Goal: Task Accomplishment & Management: Manage account settings

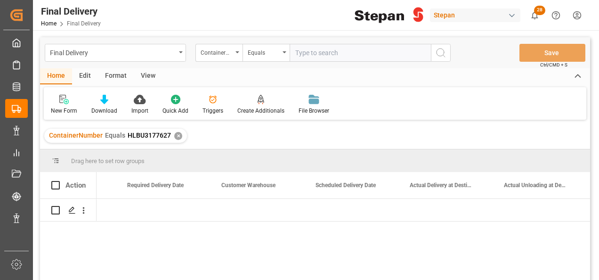
scroll to position [0, 1112]
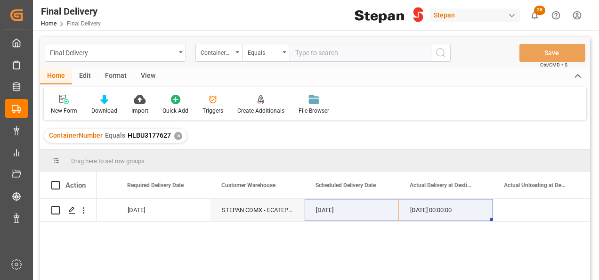
click at [174, 137] on div "✕" at bounding box center [178, 136] width 8 height 8
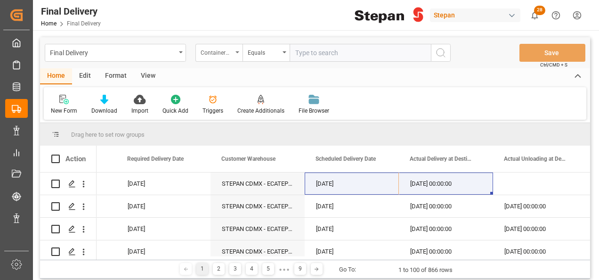
scroll to position [0, 1112]
click at [237, 52] on icon "open menu" at bounding box center [238, 52] width 4 height 2
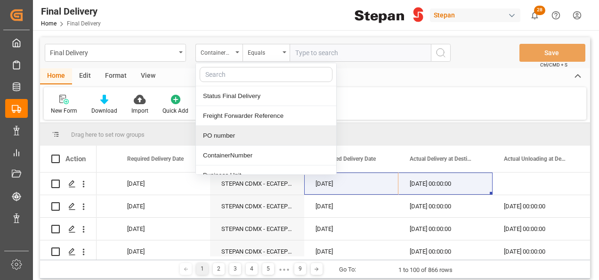
click at [213, 131] on div "PO number" at bounding box center [266, 136] width 140 height 20
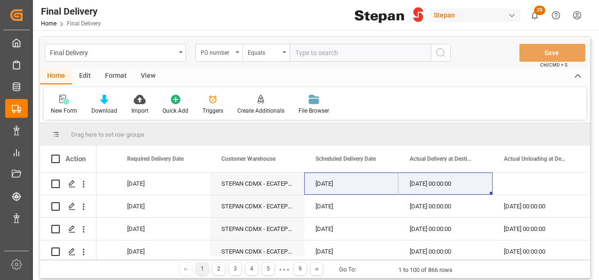
click at [294, 52] on input "text" at bounding box center [360, 53] width 141 height 18
paste input "4501441057"
type input "4501441057"
click at [444, 58] on button "search button" at bounding box center [441, 53] width 20 height 18
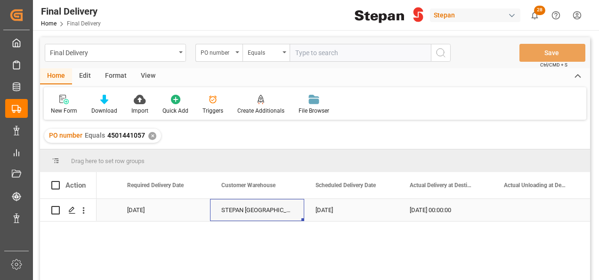
click at [268, 213] on div "STEPAN MEXICO S A DE C V - MATAMOROS" at bounding box center [257, 210] width 94 height 22
click at [368, 214] on div "[DATE]" at bounding box center [351, 210] width 94 height 22
click at [443, 205] on div "17-08-2025 00:00:00" at bounding box center [446, 210] width 94 height 22
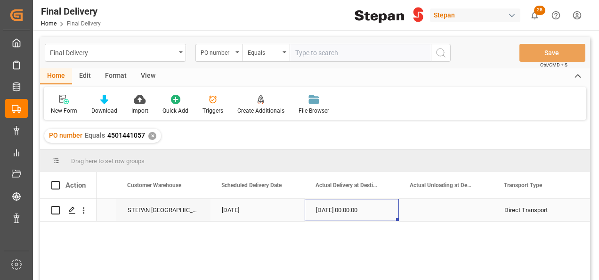
click at [355, 216] on div "17-08-2025 00:00:00" at bounding box center [352, 210] width 94 height 22
click at [437, 210] on div "Press SPACE to select this row." at bounding box center [446, 210] width 94 height 22
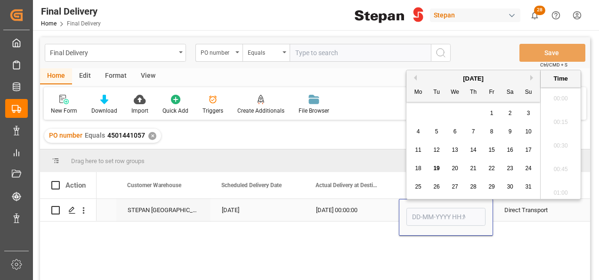
scroll to position [1039, 0]
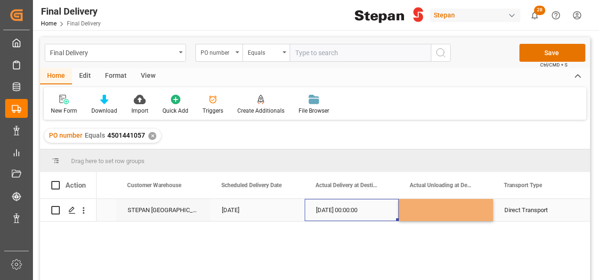
click at [370, 210] on div "17-08-2025 00:00:00" at bounding box center [352, 210] width 94 height 22
drag, startPoint x: 398, startPoint y: 221, endPoint x: 461, endPoint y: 215, distance: 63.4
click at [384, 218] on div "17-08-2025 00:00:00" at bounding box center [352, 210] width 94 height 22
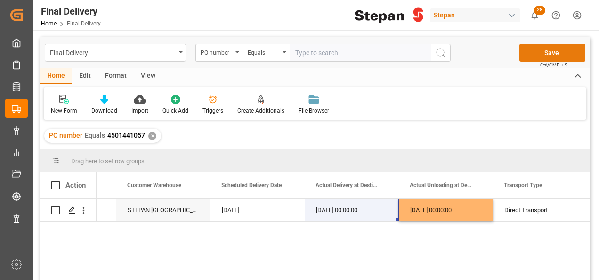
click at [538, 55] on button "Save" at bounding box center [553, 53] width 66 height 18
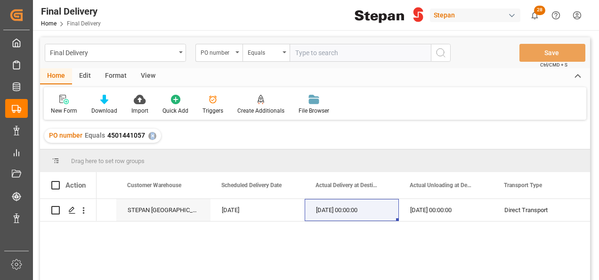
click at [151, 136] on div "✕" at bounding box center [152, 136] width 8 height 8
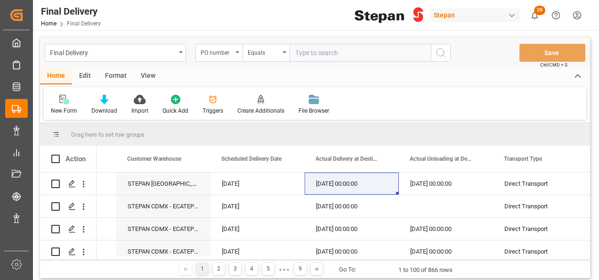
scroll to position [0, 1206]
click at [237, 56] on div "PO number" at bounding box center [219, 53] width 47 height 18
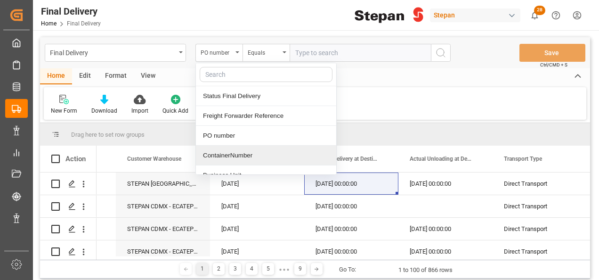
click at [236, 160] on div "ContainerNumber" at bounding box center [266, 156] width 140 height 20
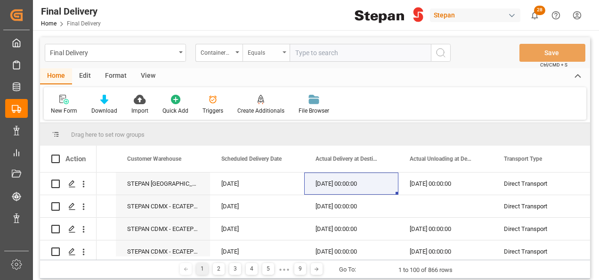
click at [287, 49] on div "Equals" at bounding box center [266, 53] width 47 height 18
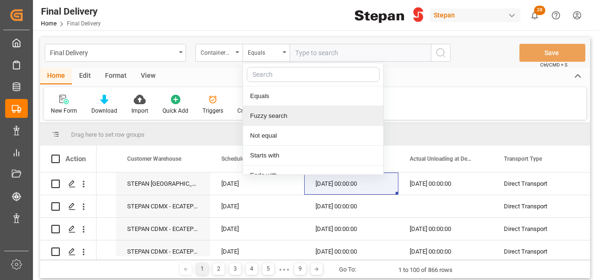
scroll to position [69, 0]
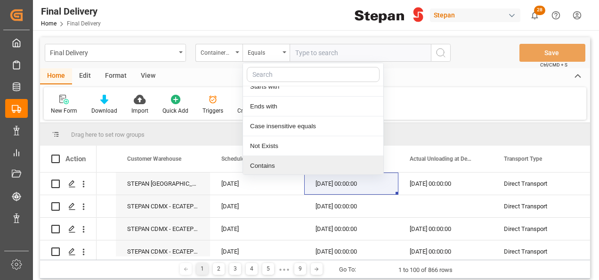
click at [260, 167] on div "Contains" at bounding box center [313, 166] width 140 height 20
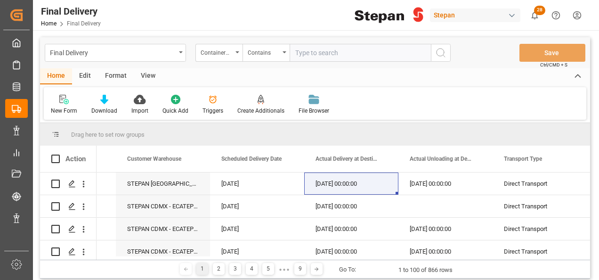
paste input "SLZU2524882 FPTU5000867 CXTU1040309"
click at [339, 51] on input "SLZU2524882 FPTU5000867 CXTU1040309" at bounding box center [360, 53] width 141 height 18
type input "SLZU2524882,FPTU5000867,CXTU1040309"
click at [444, 49] on icon "search button" at bounding box center [440, 52] width 11 height 11
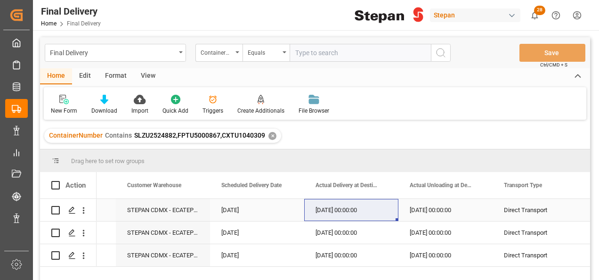
click at [169, 213] on div "STEPAN CDMX - ECATEPEC" at bounding box center [163, 210] width 94 height 22
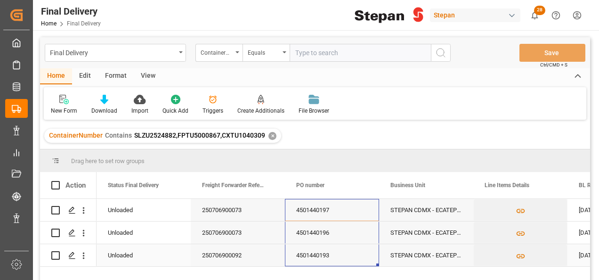
drag, startPoint x: 300, startPoint y: 207, endPoint x: 302, endPoint y: 249, distance: 41.5
click at [269, 138] on div "✕" at bounding box center [273, 136] width 8 height 8
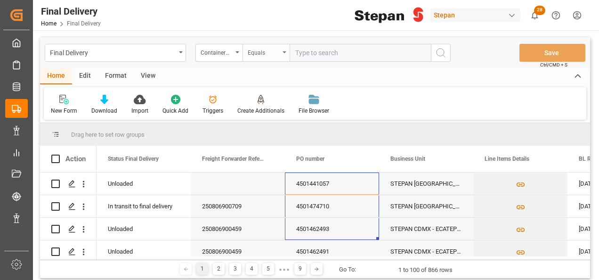
click at [285, 48] on div "Equals" at bounding box center [266, 53] width 47 height 18
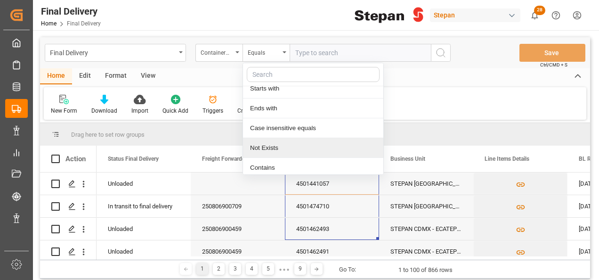
scroll to position [69, 0]
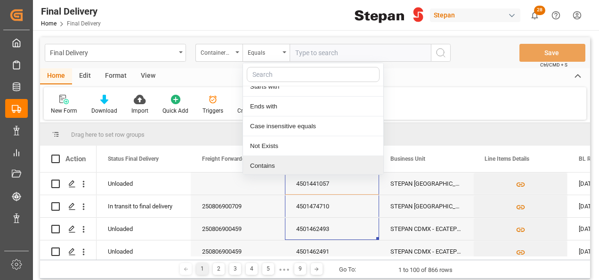
click at [247, 162] on div "Contains" at bounding box center [313, 166] width 140 height 20
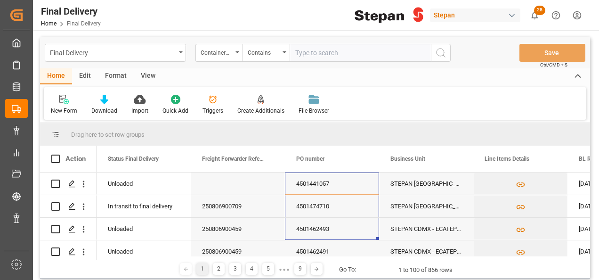
click at [308, 53] on input "text" at bounding box center [360, 53] width 141 height 18
paste input "RFCU8217050 IHOU3053995 EXFU0600638 ITTU3057117 IHOU1440130 TQMU1645066"
click at [379, 51] on input "RFCU8217050 IHOU3053995 EXFU0600638 ITTU3057117 IHOU1440130 TQMU1645066" at bounding box center [360, 53] width 141 height 18
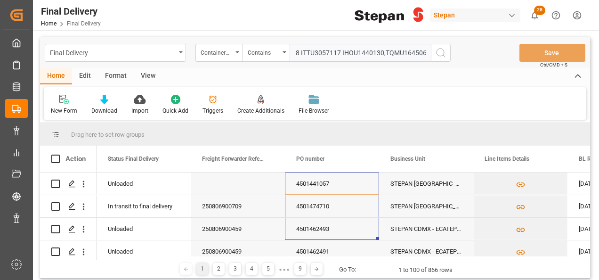
click at [340, 54] on input "RFCU8217050 IHOU3053995 EXFU0600638 ITTU3057117 IHOU1440130,TQMU1645066" at bounding box center [360, 53] width 141 height 18
drag, startPoint x: 376, startPoint y: 51, endPoint x: 228, endPoint y: 52, distance: 148.4
click at [228, 52] on div "ContainerNumber Contains RFCU8217050 IHOU3053995 EXFU0600638 ITTU3057117,IHOU14…" at bounding box center [323, 53] width 255 height 18
click at [338, 48] on input "RFCU8217050 IHOU3053995 EXFU0600638 ITTU3057117,IHOU1440130,TQMU1645066" at bounding box center [360, 53] width 141 height 18
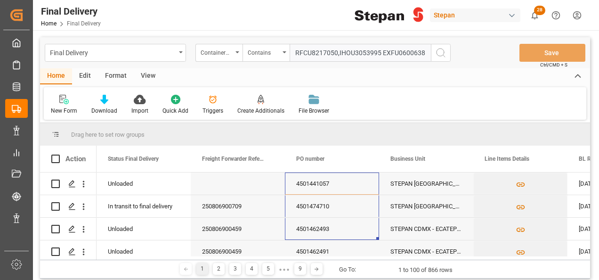
click at [382, 50] on input "RFCU8217050,IHOU3053995 EXFU0600638 ITTU3057117,IHOU1440130,TQMU1645066" at bounding box center [360, 53] width 141 height 18
type input "RFCU8217050,IHOU3053995,EXFU0600638,ITTU3057117,IHOU1440130,TQMU1645066"
click at [440, 50] on icon "search button" at bounding box center [440, 52] width 11 height 11
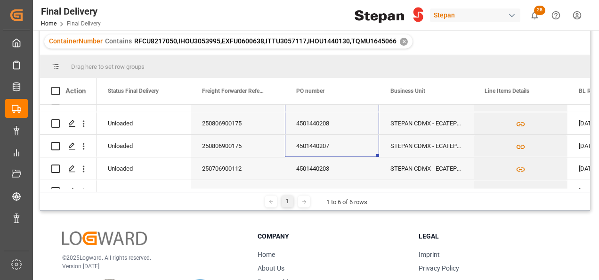
scroll to position [55, 0]
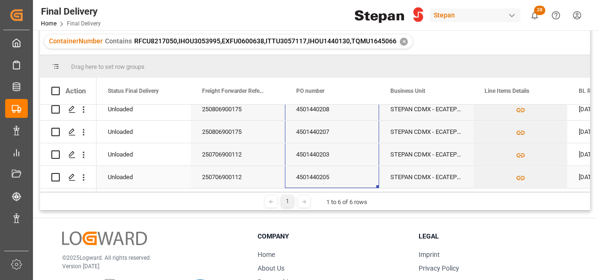
drag, startPoint x: 319, startPoint y: 114, endPoint x: 316, endPoint y: 173, distance: 59.0
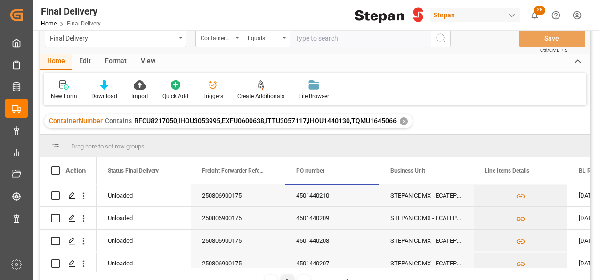
scroll to position [0, 0]
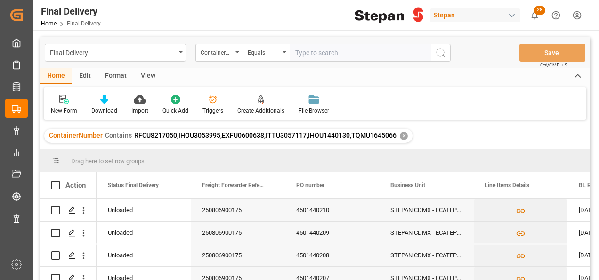
click at [401, 138] on div "✕" at bounding box center [404, 136] width 8 height 8
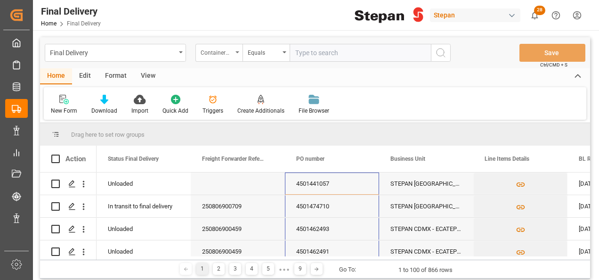
click at [238, 52] on icon "open menu" at bounding box center [238, 52] width 4 height 2
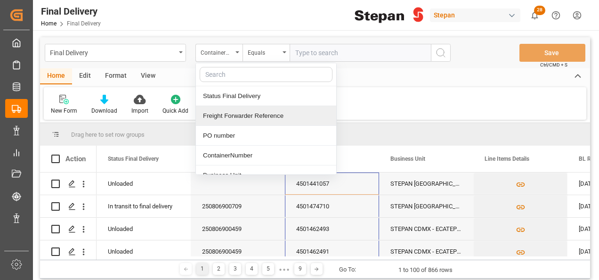
click at [231, 117] on div "Freight Forwarder Reference" at bounding box center [266, 116] width 140 height 20
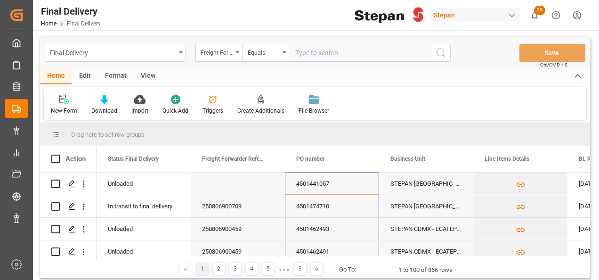
click at [296, 54] on input "text" at bounding box center [360, 53] width 141 height 18
paste input "250806900709"
type input "250806900709"
click at [441, 52] on icon "search button" at bounding box center [440, 52] width 11 height 11
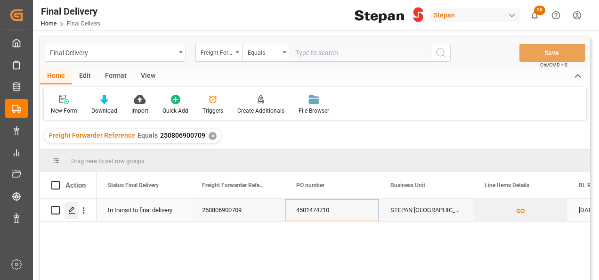
click at [69, 210] on icon "Press SPACE to select this row." at bounding box center [72, 210] width 8 height 8
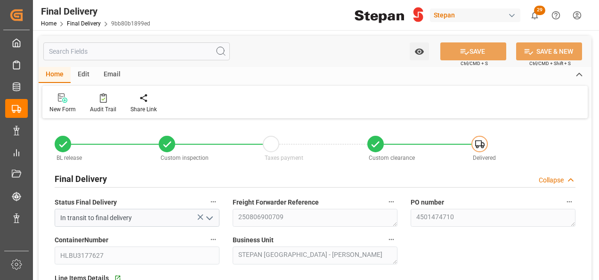
type input "[DATE]"
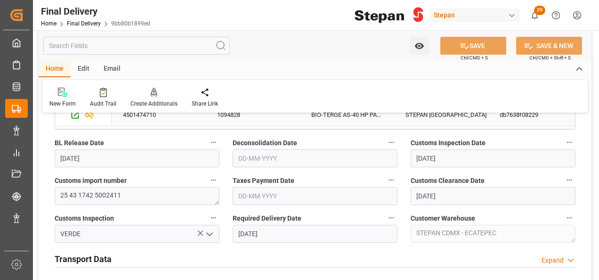
scroll to position [236, 0]
click at [275, 195] on input "text" at bounding box center [315, 196] width 165 height 18
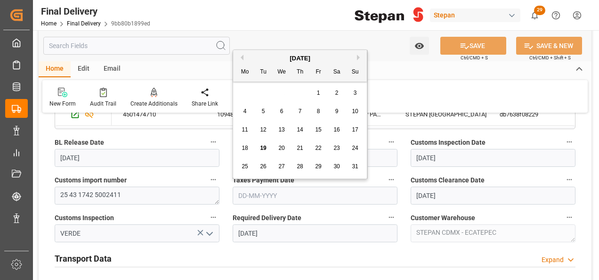
click at [270, 56] on div "[DATE]" at bounding box center [300, 58] width 134 height 9
click at [338, 127] on span "16" at bounding box center [337, 129] width 6 height 7
type input "[DATE]"
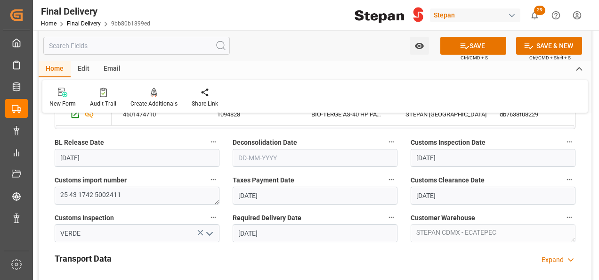
scroll to position [283, 0]
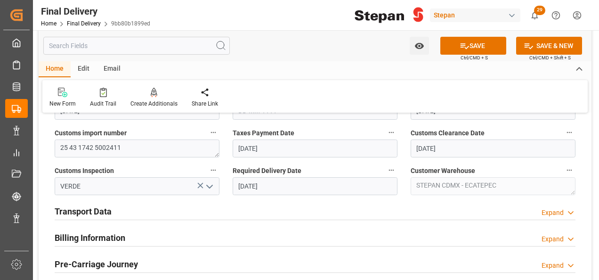
click at [553, 209] on div "Expand" at bounding box center [553, 213] width 22 height 10
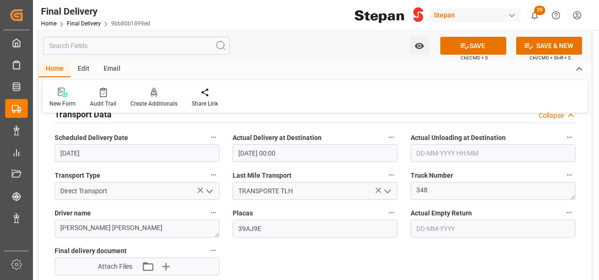
scroll to position [424, 0]
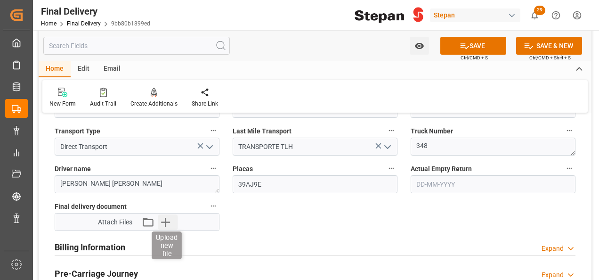
click at [169, 218] on icon "button" at bounding box center [165, 221] width 15 height 15
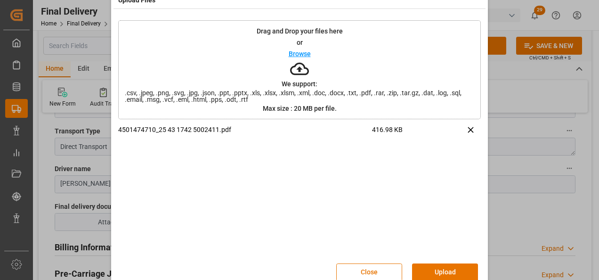
scroll to position [37, 0]
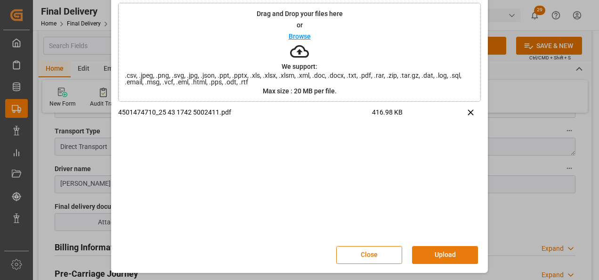
click at [426, 251] on button "Upload" at bounding box center [445, 255] width 66 height 18
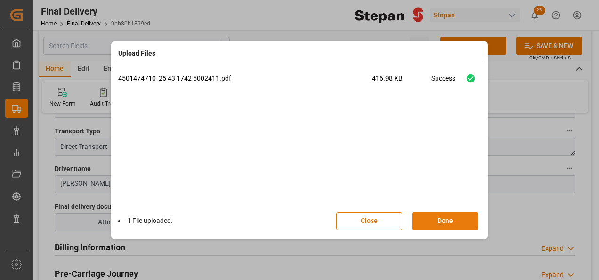
click at [445, 220] on button "Done" at bounding box center [445, 221] width 66 height 18
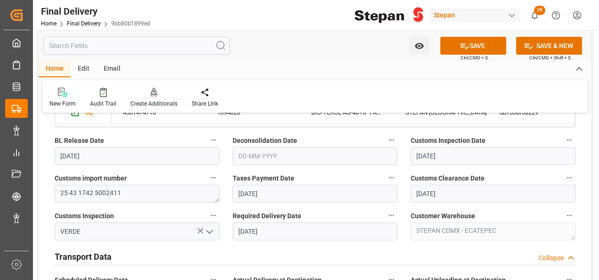
scroll to position [236, 0]
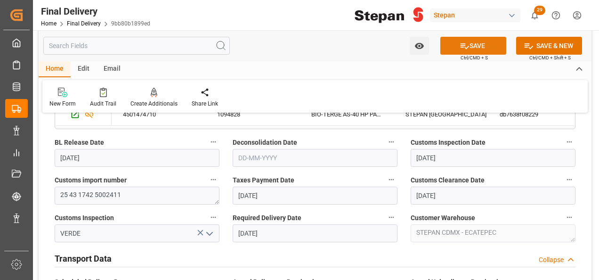
click at [468, 47] on button "SAVE" at bounding box center [474, 46] width 66 height 18
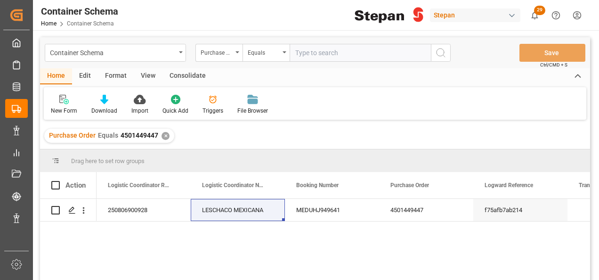
click at [166, 134] on div "✕" at bounding box center [166, 136] width 8 height 8
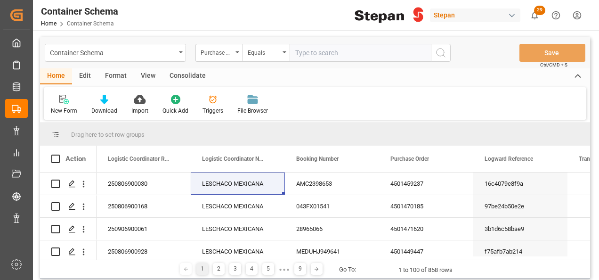
click at [310, 51] on input "text" at bounding box center [360, 53] width 141 height 18
paste input "4501441057"
type input "4501441057"
click at [443, 52] on icon "search button" at bounding box center [440, 52] width 11 height 11
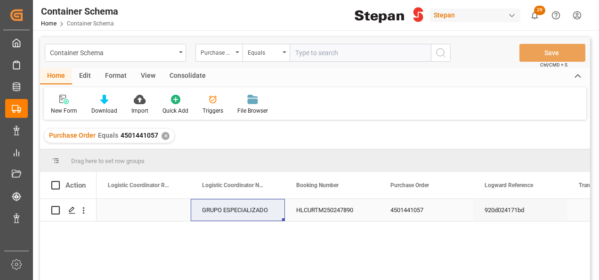
click at [329, 202] on div "HLCURTM250247890" at bounding box center [332, 210] width 94 height 22
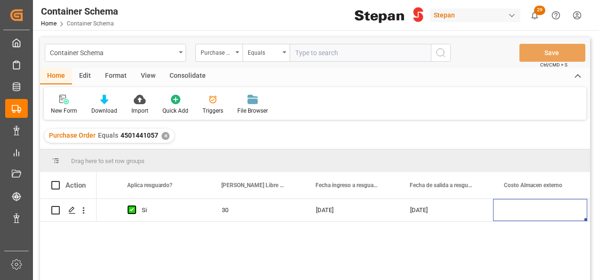
click at [167, 136] on div "✕" at bounding box center [166, 136] width 8 height 8
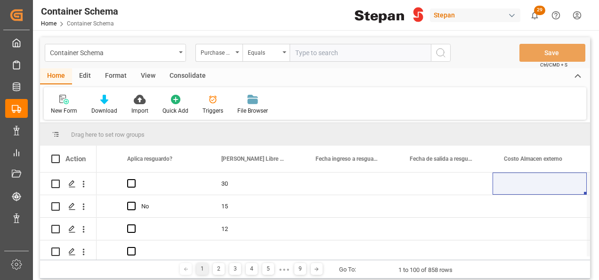
click at [119, 75] on div "Format" at bounding box center [116, 76] width 36 height 16
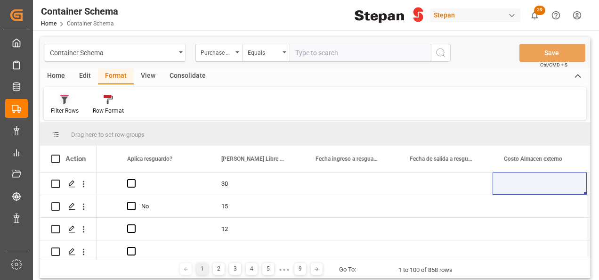
click at [60, 97] on icon at bounding box center [64, 99] width 8 height 9
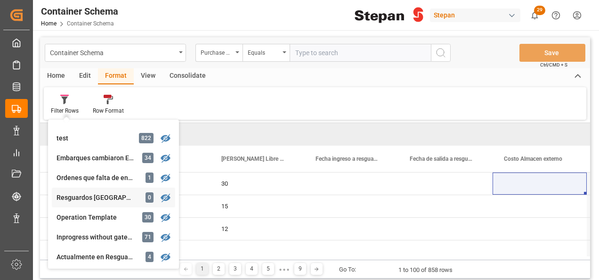
scroll to position [141, 0]
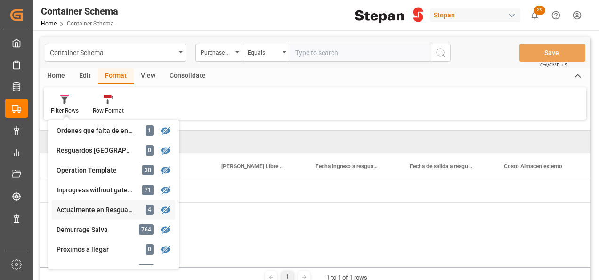
click at [96, 208] on div "Actualmente en Resguardo" at bounding box center [98, 210] width 82 height 10
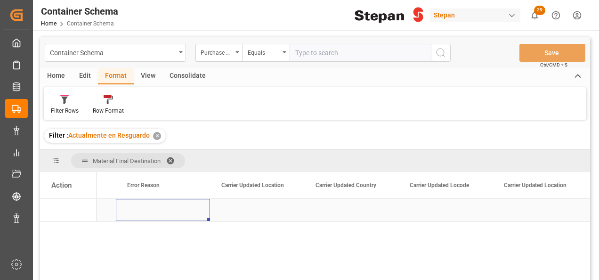
click at [146, 209] on div "Press SPACE to select this row." at bounding box center [163, 210] width 94 height 22
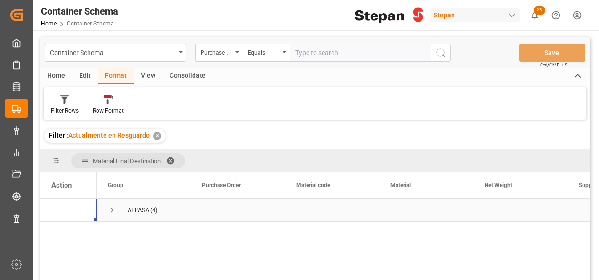
click at [149, 208] on div "ALPASA" at bounding box center [139, 210] width 22 height 22
click at [111, 209] on span "Press SPACE to select this row." at bounding box center [112, 210] width 8 height 8
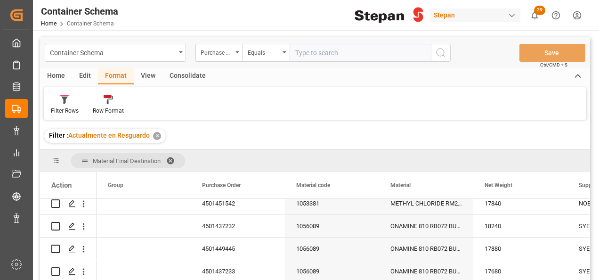
click at [155, 134] on div "✕" at bounding box center [157, 136] width 8 height 8
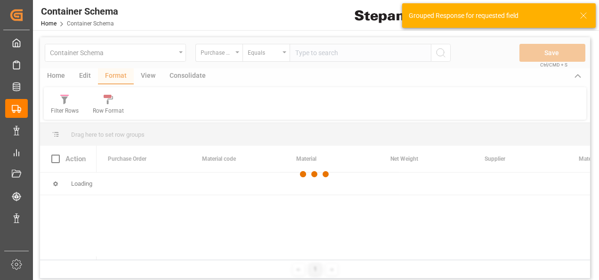
click at [56, 74] on div at bounding box center [315, 174] width 550 height 274
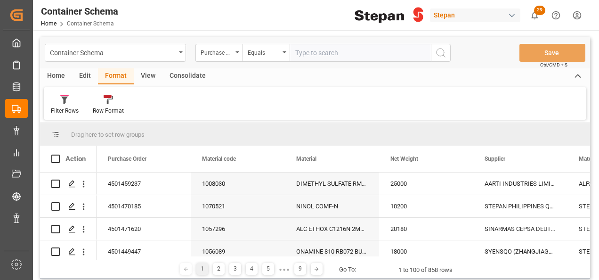
click at [56, 76] on div "Home" at bounding box center [56, 76] width 32 height 16
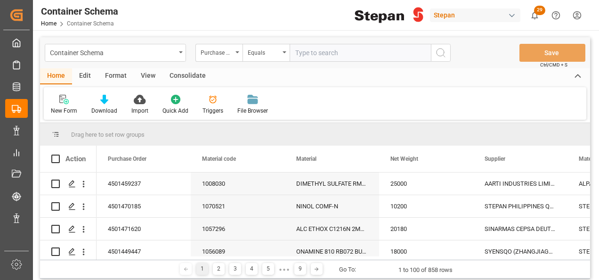
click at [304, 53] on input "text" at bounding box center [360, 53] width 141 height 18
click at [239, 56] on div "Purchase Order" at bounding box center [219, 53] width 47 height 18
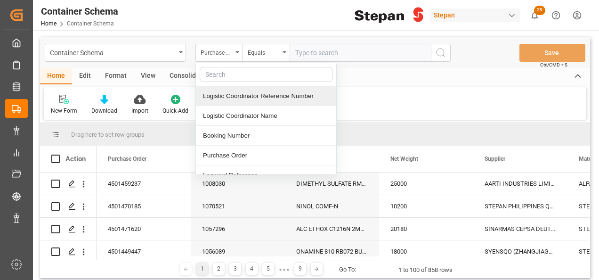
click at [237, 98] on div "Logistic Coordinator Reference Number" at bounding box center [266, 96] width 140 height 20
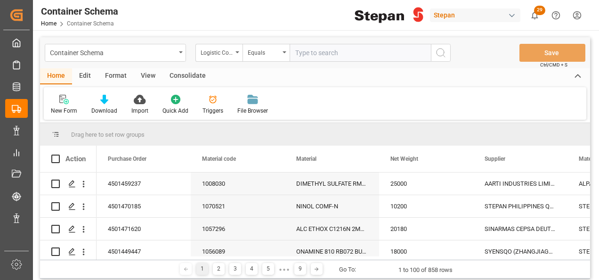
click at [307, 52] on input "text" at bounding box center [360, 53] width 141 height 18
paste input "250806900622"
type input "250806900622"
click at [440, 54] on icon "search button" at bounding box center [440, 52] width 11 height 11
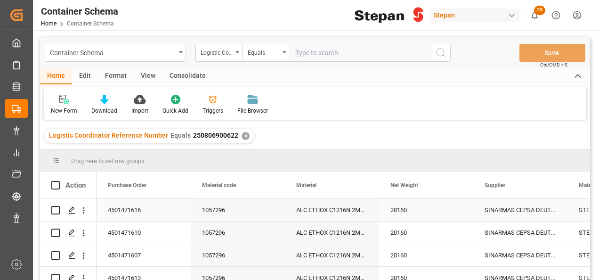
click at [240, 212] on div "1057296" at bounding box center [238, 210] width 94 height 22
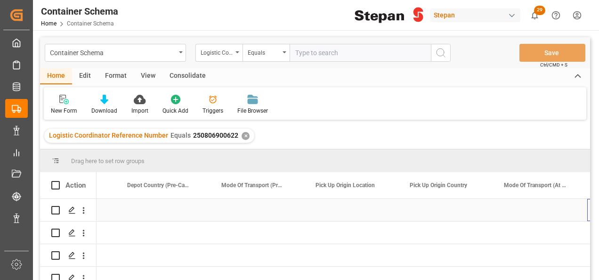
scroll to position [0, 5918]
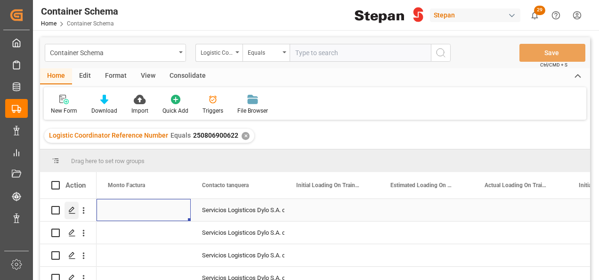
click at [71, 212] on icon "Press SPACE to select this row." at bounding box center [72, 210] width 8 height 8
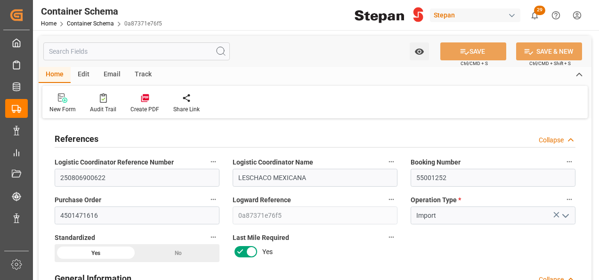
type input "21"
type input "50"
type input "-1000"
type input "-20"
type input "1"
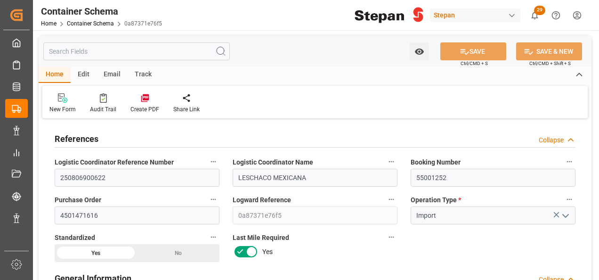
type input "1"
type input "20160"
type input "12"
type input "Hapag Lloyd"
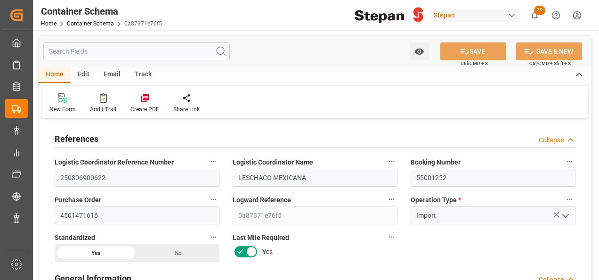
type input "Hapag Lloyd Aktiengesellschaft"
type input "BEANR"
type input "MXVER"
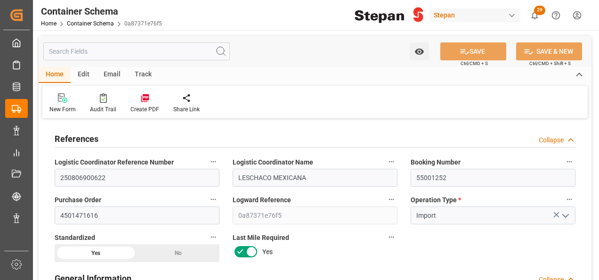
type input "9306172"
type input "0"
type input "18"
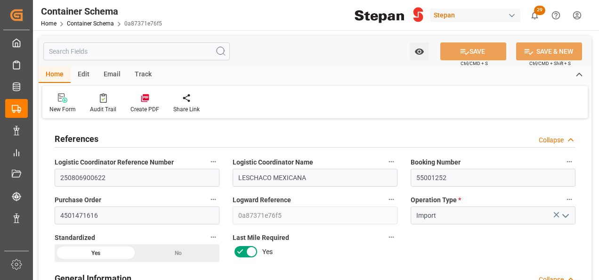
type input "30-07-2025 00:00"
type input "[DATE]"
type input "30-07-2025"
type input "31-07-2025 05:30"
type input "31-07-2025 00:00"
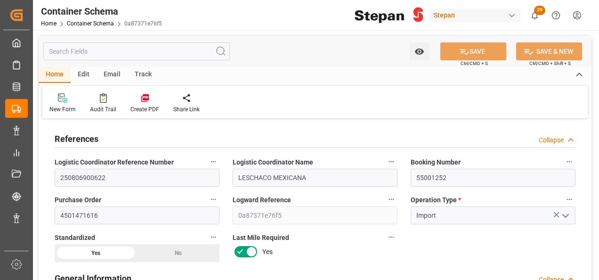
type input "31-07-2025 05:30"
type input "31-07-2025 10:12"
type input "18-08-2025 16:00"
type input "18-08-2025 00:00"
type input "18-08-2025 10:00"
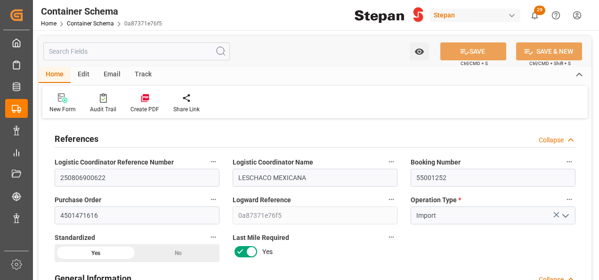
type input "18-08-2025 17:48"
type input "[DATE]"
type input "19-08-2025 08:52"
type input "31-07-2025 20:30"
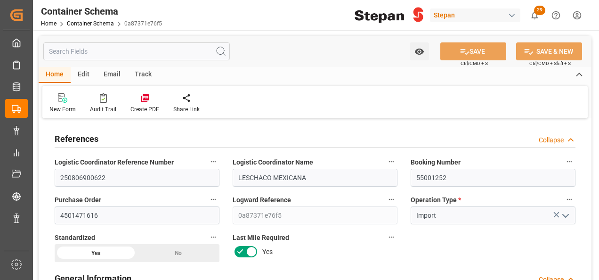
type input "[DATE]"
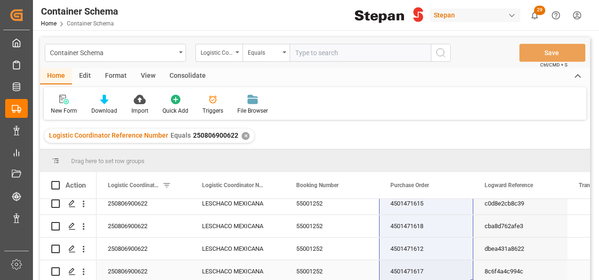
drag, startPoint x: 409, startPoint y: 205, endPoint x: 396, endPoint y: 266, distance: 62.3
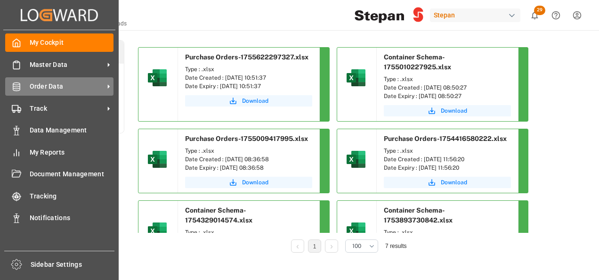
click at [50, 85] on span "Order Data" at bounding box center [67, 87] width 74 height 10
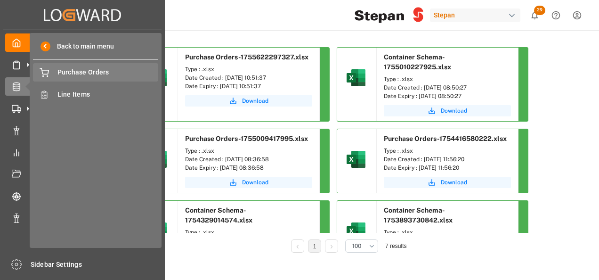
click at [73, 70] on span "Purchase Orders" at bounding box center [107, 72] width 101 height 10
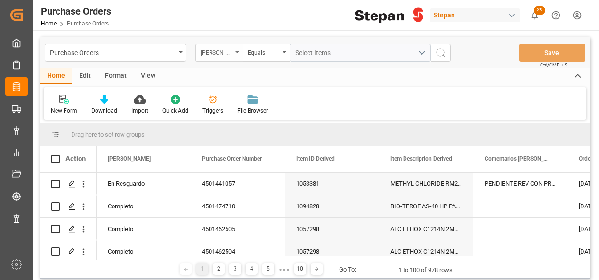
click at [238, 50] on div "[PERSON_NAME]" at bounding box center [219, 53] width 47 height 18
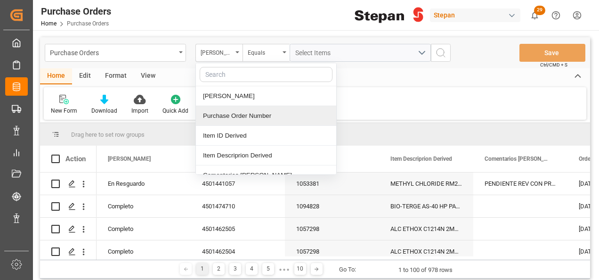
click at [221, 115] on div "Purchase Order Number" at bounding box center [266, 116] width 140 height 20
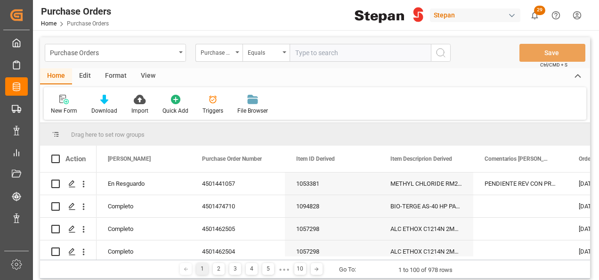
click at [312, 49] on input "text" at bounding box center [360, 53] width 141 height 18
type input "4501441057"
click at [442, 54] on icon "search button" at bounding box center [440, 52] width 11 height 11
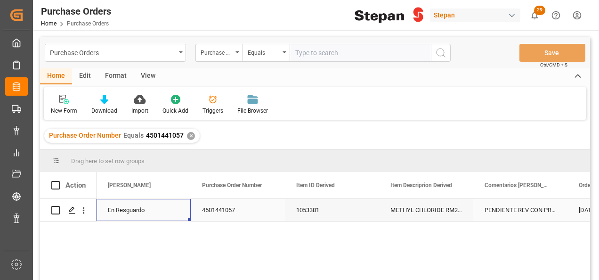
click at [133, 214] on div "En Resguardo" at bounding box center [144, 210] width 72 height 22
click at [173, 212] on icon "open menu" at bounding box center [173, 215] width 11 height 11
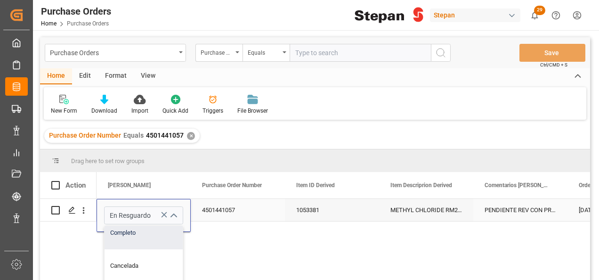
click at [126, 236] on div "Completo" at bounding box center [153, 232] width 97 height 33
type input "Completo"
click at [241, 206] on div "4501441057" at bounding box center [238, 210] width 94 height 22
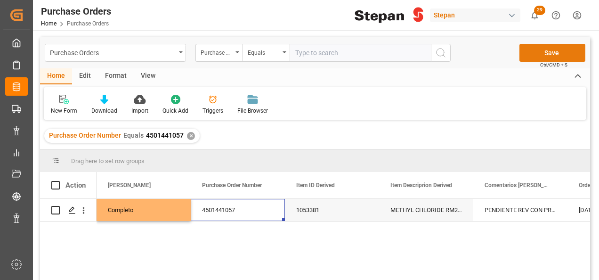
click at [551, 50] on button "Save" at bounding box center [553, 53] width 66 height 18
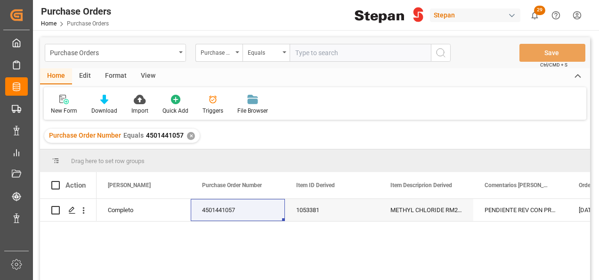
click at [191, 133] on div "✕" at bounding box center [191, 136] width 8 height 8
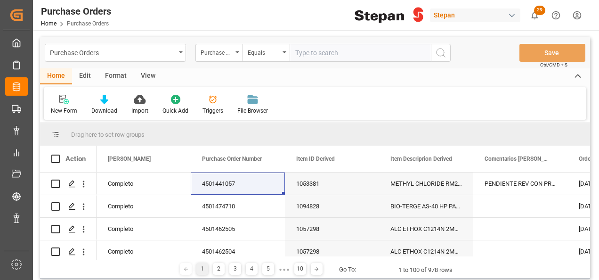
click at [301, 50] on input "text" at bounding box center [360, 53] width 141 height 18
paste input "4501470185"
type input "4501470185"
click at [440, 51] on icon "search button" at bounding box center [440, 52] width 11 height 11
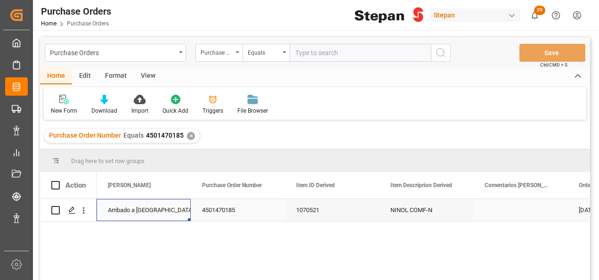
click at [140, 210] on div "Arribado a [GEOGRAPHIC_DATA]" at bounding box center [144, 210] width 72 height 22
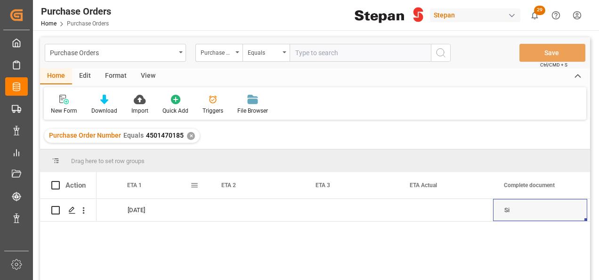
scroll to position [0, 1300]
click at [431, 213] on div "Press SPACE to select this row." at bounding box center [446, 210] width 94 height 22
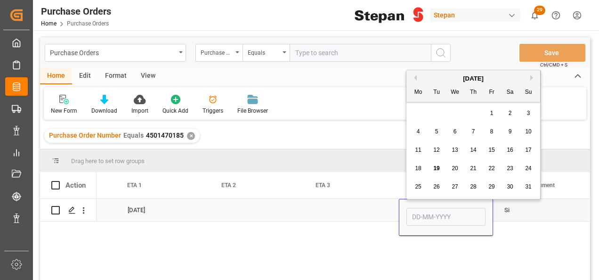
click at [431, 213] on input "Press SPACE to select this row." at bounding box center [446, 217] width 79 height 18
click at [434, 76] on div "[DATE]" at bounding box center [474, 78] width 134 height 9
click at [417, 152] on span "11" at bounding box center [418, 150] width 6 height 7
type input "[DATE]"
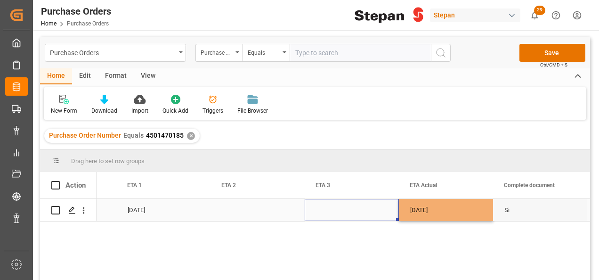
drag, startPoint x: 365, startPoint y: 205, endPoint x: 415, endPoint y: 193, distance: 52.0
click at [365, 206] on div "Press SPACE to select this row." at bounding box center [352, 210] width 94 height 22
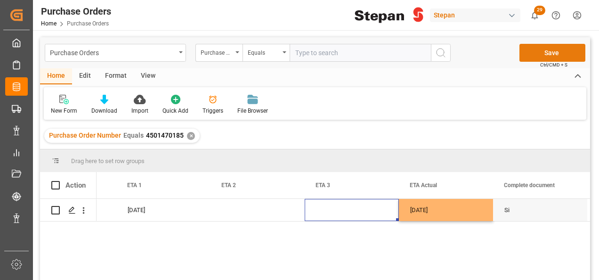
click at [547, 51] on button "Save" at bounding box center [553, 53] width 66 height 18
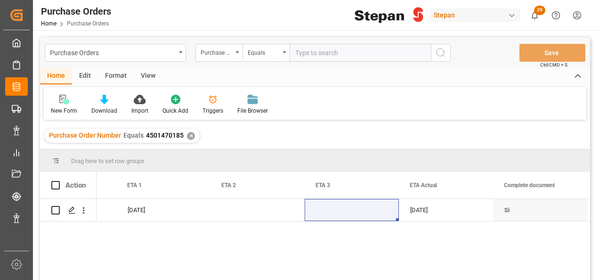
click at [189, 134] on div "✕" at bounding box center [191, 136] width 8 height 8
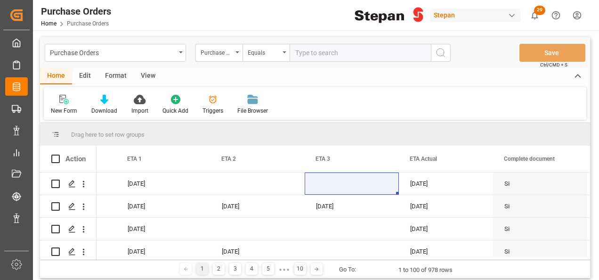
scroll to position [0, 1300]
click at [302, 50] on input "text" at bounding box center [360, 53] width 141 height 18
click at [276, 51] on div "Equals" at bounding box center [264, 51] width 32 height 11
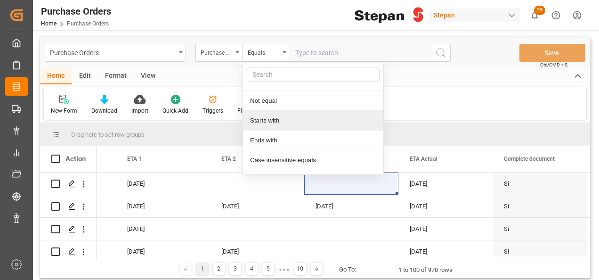
scroll to position [69, 0]
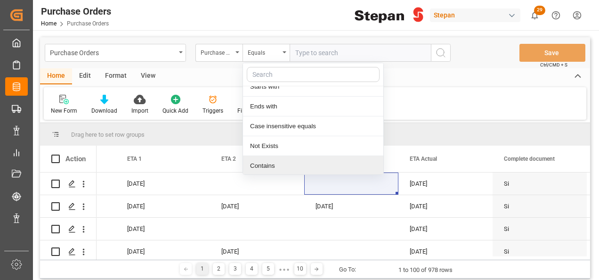
click at [267, 163] on div "Contains" at bounding box center [313, 166] width 140 height 20
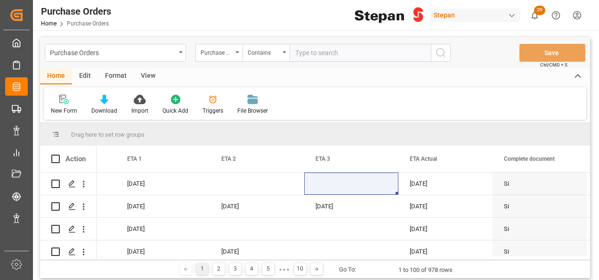
paste input "4501440197 4501440196 4501440193"
click at [334, 53] on input "4501440197 4501440196 4501440193" at bounding box center [360, 53] width 141 height 18
click at [372, 49] on input "4501440197,4501440196 4501440193" at bounding box center [360, 53] width 141 height 18
type input "4501440197,4501440196,4501440193"
click at [440, 54] on icon "search button" at bounding box center [440, 52] width 11 height 11
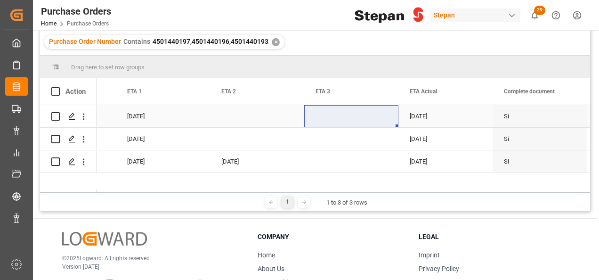
scroll to position [94, 0]
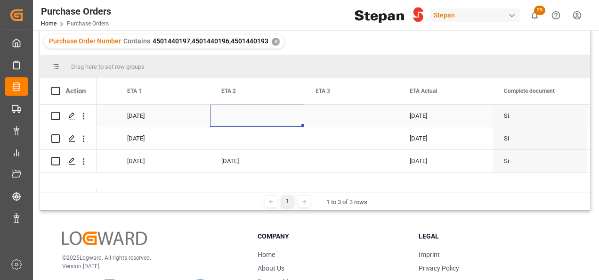
click at [234, 114] on div "Press SPACE to select this row." at bounding box center [257, 116] width 94 height 22
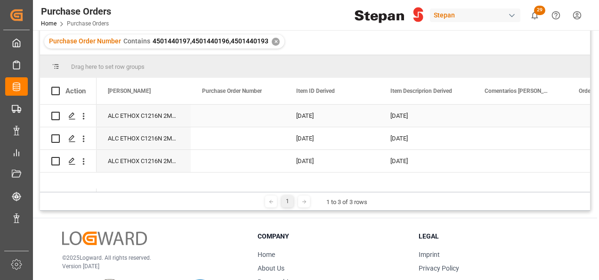
scroll to position [0, 0]
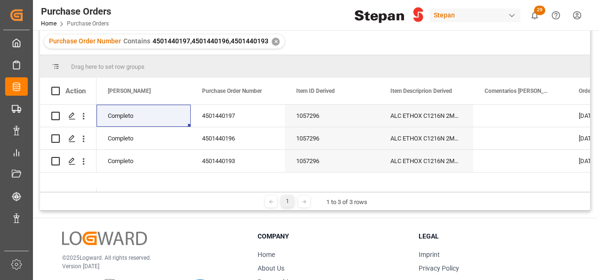
click at [274, 42] on div "✕" at bounding box center [276, 42] width 8 height 8
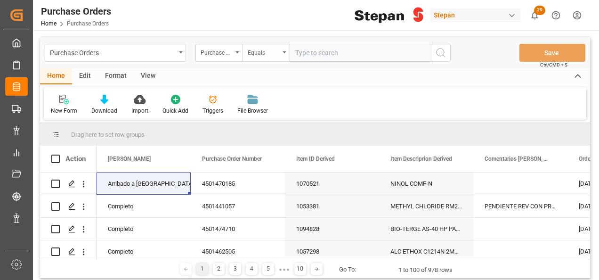
click at [282, 52] on div "Equals" at bounding box center [266, 53] width 47 height 18
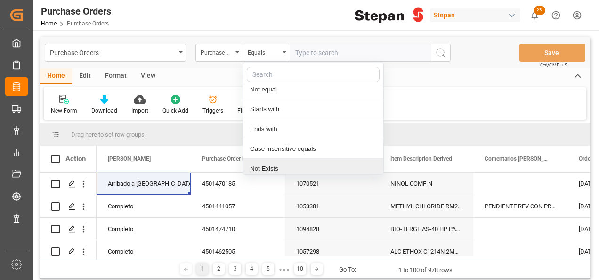
scroll to position [69, 0]
click at [262, 159] on div "Contains" at bounding box center [313, 166] width 140 height 20
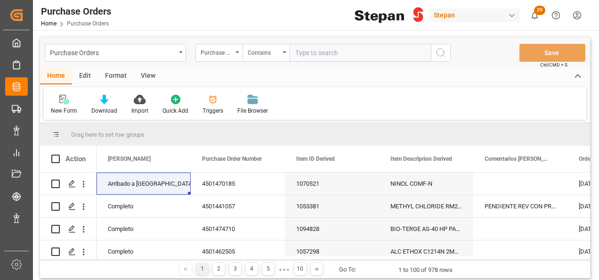
paste input "4501440210 4501440209 4501440208 4501440207 4501440203 4501440205"
click at [390, 52] on input "4501440210 4501440209 4501440208 4501440207 4501440203 4501440205" at bounding box center [360, 53] width 141 height 18
click at [352, 52] on input "4501440210 4501440209 4501440208 4501440207 4501440203,4501440205" at bounding box center [360, 53] width 141 height 18
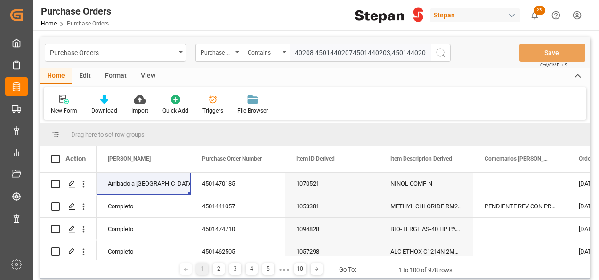
scroll to position [0, 97]
click at [317, 50] on input "4501440210 4501440209 4501440208 4501440207,4501440203,4501440205" at bounding box center [360, 53] width 141 height 18
click at [314, 46] on input "4501440210 4501440209 4501440208 4501440207,4501440203,4501440205" at bounding box center [360, 53] width 141 height 18
drag, startPoint x: 315, startPoint y: 50, endPoint x: 262, endPoint y: 50, distance: 53.2
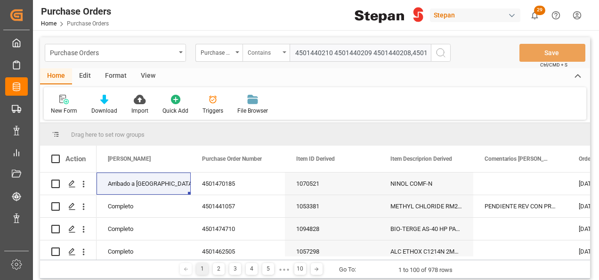
click at [262, 50] on div "Purchase Order Number Contains 4501440210 4501440209 4501440208,4501440207,4501…" at bounding box center [323, 53] width 255 height 18
click at [375, 53] on input "4501440210 4501440209 4501440208,4501440207,4501440203,4501440205" at bounding box center [360, 53] width 141 height 18
click at [372, 53] on input "4501440210 4501440209 4501440208,4501440207,4501440203,4501440205" at bounding box center [360, 53] width 141 height 18
click at [333, 52] on input "4501440210 4501440209,4501440208,4501440207,4501440203,4501440205" at bounding box center [360, 53] width 141 height 18
type input "4501440210,4501440209,4501440208,4501440207,4501440203,4501440205"
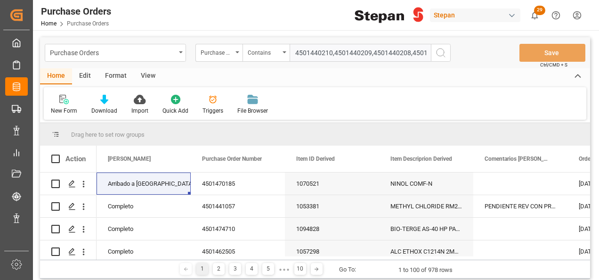
click at [444, 50] on icon "search button" at bounding box center [440, 52] width 11 height 11
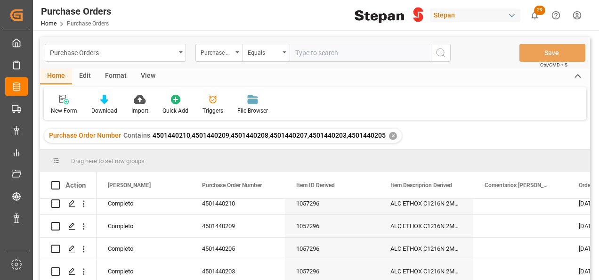
scroll to position [55, 0]
click at [390, 137] on div "✕" at bounding box center [393, 136] width 8 height 8
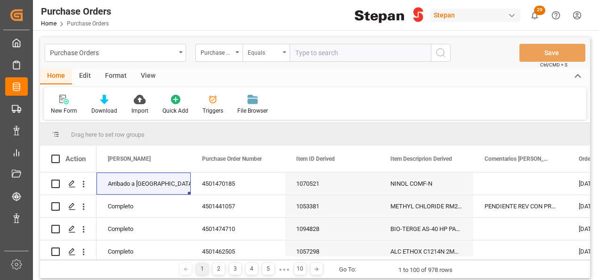
click at [285, 52] on icon "open menu" at bounding box center [285, 52] width 4 height 2
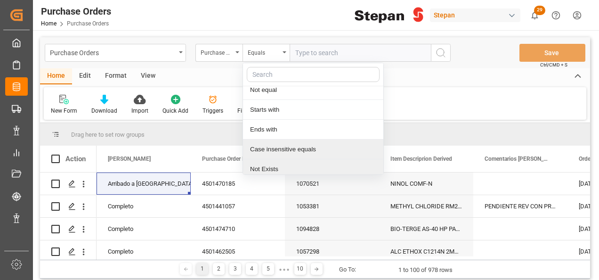
scroll to position [69, 0]
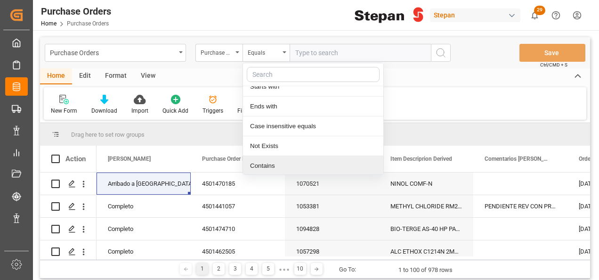
click at [264, 167] on div "Contains" at bounding box center [313, 166] width 140 height 20
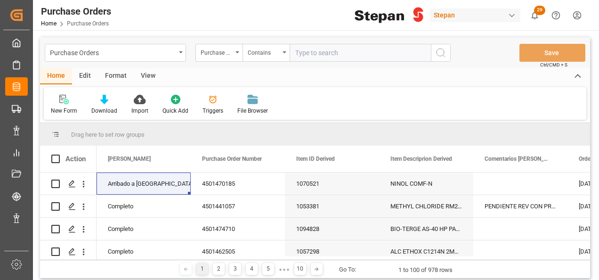
paste input "4501471616 4501471610 4501471607 4501471613 4501471619 4501471615 4501471618 45…"
click at [388, 52] on input "4501471616 4501471610 4501471607 4501471613 4501471619 4501471615 4501471618 45…" at bounding box center [360, 53] width 141 height 18
click at [353, 51] on input "4501471616 4501471610 4501471607 4501471613 4501471619 4501471615 4501471618 45…" at bounding box center [360, 53] width 141 height 18
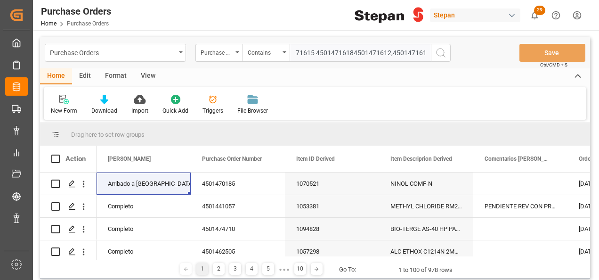
scroll to position [0, 213]
click at [313, 52] on input "4501471616 4501471610 4501471607 4501471613 4501471619 4501471615 4501471618,45…" at bounding box center [360, 53] width 141 height 18
drag, startPoint x: 304, startPoint y: 52, endPoint x: 260, endPoint y: 52, distance: 44.3
click at [260, 52] on div "Purchase Order Number Contains 4501471616 4501471610 4501471607 4501471613 4501…" at bounding box center [323, 53] width 255 height 18
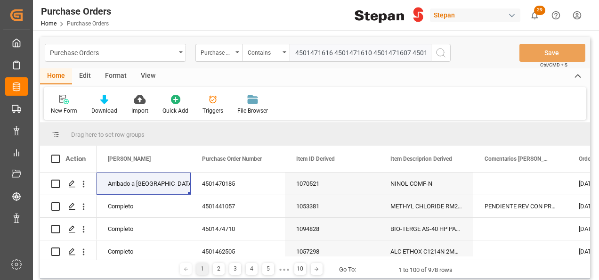
click at [332, 52] on input "4501471616 4501471610 4501471607 4501471613 4501471619 4501471615,4501471618,45…" at bounding box center [360, 53] width 141 height 18
click at [369, 54] on input "4501471616,4501471610 4501471607 4501471613 4501471619 4501471615,4501471618,45…" at bounding box center [360, 53] width 141 height 18
drag, startPoint x: 409, startPoint y: 51, endPoint x: 418, endPoint y: 51, distance: 9.9
click at [409, 51] on input "4501471616,4501471610,4501471607 4501471613 4501471619 4501471615,4501471618,45…" at bounding box center [360, 53] width 141 height 18
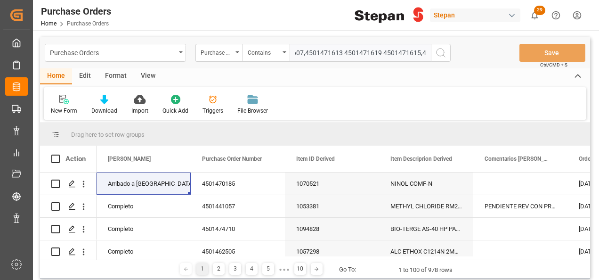
drag, startPoint x: 339, startPoint y: 54, endPoint x: 352, endPoint y: 52, distance: 12.4
click at [340, 53] on input "4501471616,4501471610,4501471607,4501471613 4501471619 4501471615,4501471618,45…" at bounding box center [360, 53] width 141 height 18
click at [378, 53] on input "4501471616,4501471610,4501471607,4501471613,4501471619 4501471615,4501471618,45…" at bounding box center [360, 53] width 141 height 18
type input "4501471616,4501471610,4501471607,4501471613,4501471619,4501471615,4501471618,45…"
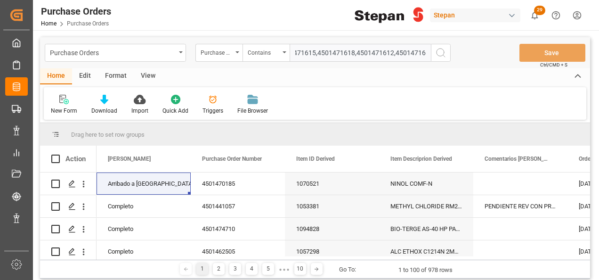
scroll to position [0, 0]
click at [444, 50] on circle "search button" at bounding box center [441, 53] width 8 height 8
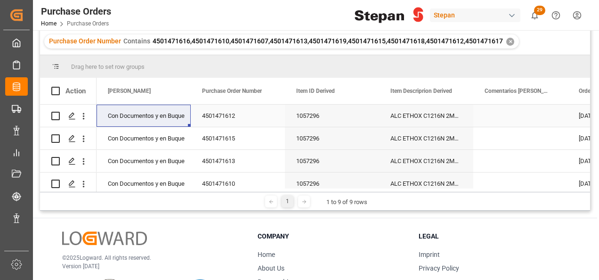
click at [174, 115] on div "Con Documentos y en Buque" at bounding box center [144, 116] width 72 height 22
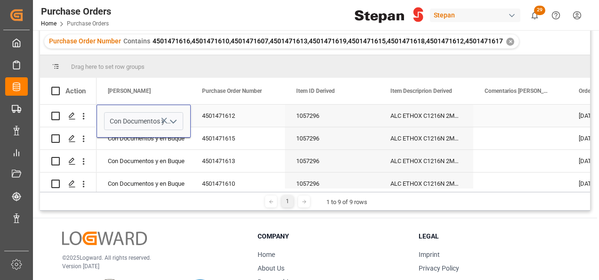
click at [176, 119] on icon "open menu" at bounding box center [173, 121] width 11 height 11
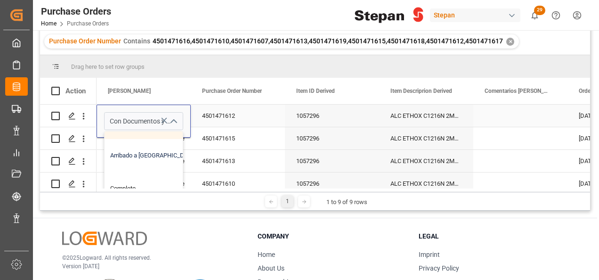
scroll to position [94, 0]
click at [144, 157] on div "Arribado a [GEOGRAPHIC_DATA]" at bounding box center [153, 152] width 97 height 33
type input "Arribado a [GEOGRAPHIC_DATA]"
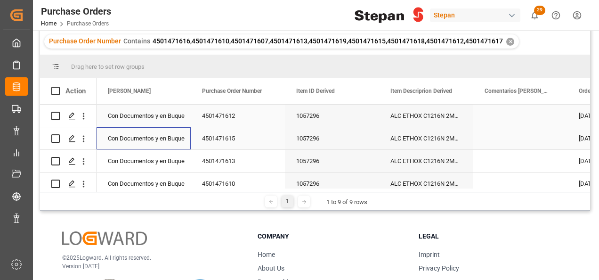
click at [148, 149] on div "Con Documentos y en Buque" at bounding box center [144, 138] width 94 height 22
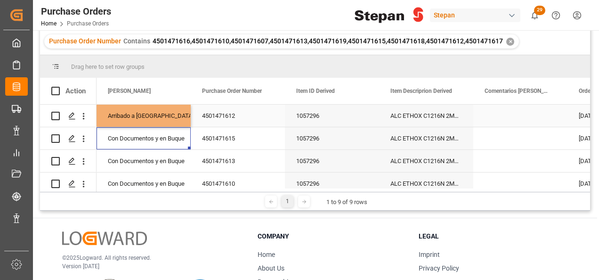
click at [153, 113] on div "Arribado a [GEOGRAPHIC_DATA]" at bounding box center [144, 116] width 72 height 22
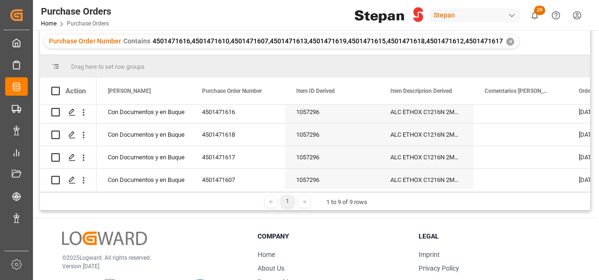
scroll to position [123, 0]
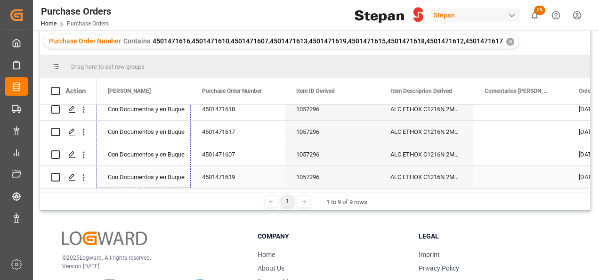
drag, startPoint x: 188, startPoint y: 128, endPoint x: 180, endPoint y: 174, distance: 47.4
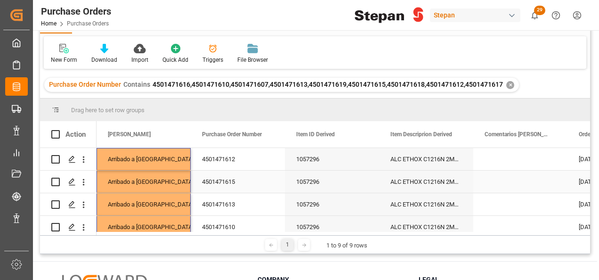
scroll to position [0, 0]
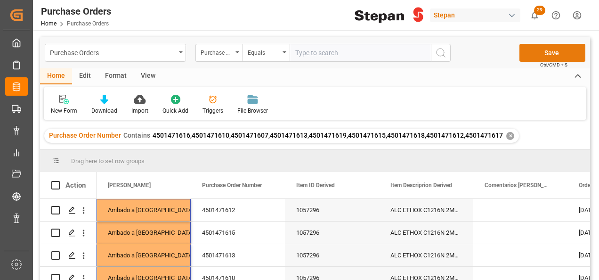
click at [539, 49] on button "Save" at bounding box center [553, 53] width 66 height 18
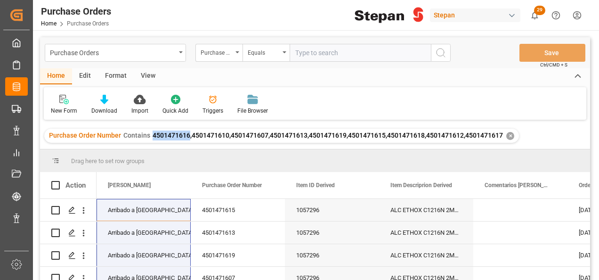
drag, startPoint x: 153, startPoint y: 136, endPoint x: 189, endPoint y: 138, distance: 36.3
click at [189, 138] on div "Purchase Order Number Contains 4501471616,4501471610,4501471607,4501471613,4501…" at bounding box center [276, 136] width 454 height 10
copy span "4501471616"
click at [511, 137] on div "✕" at bounding box center [511, 136] width 8 height 8
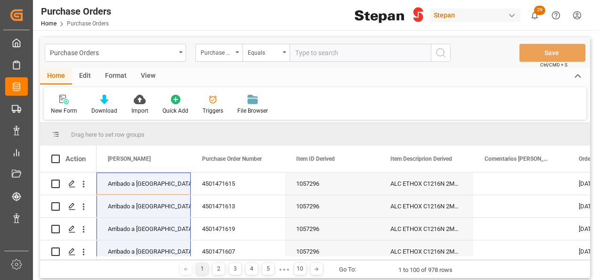
click at [312, 52] on input "text" at bounding box center [360, 53] width 141 height 18
paste input "4501449447"
type input "4501449447"
click at [446, 51] on icon "search button" at bounding box center [440, 52] width 11 height 11
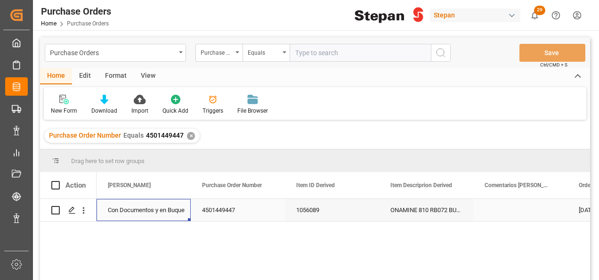
click at [144, 212] on div "Con Documentos y en Buque" at bounding box center [144, 210] width 72 height 22
click at [175, 213] on icon "open menu" at bounding box center [173, 215] width 11 height 11
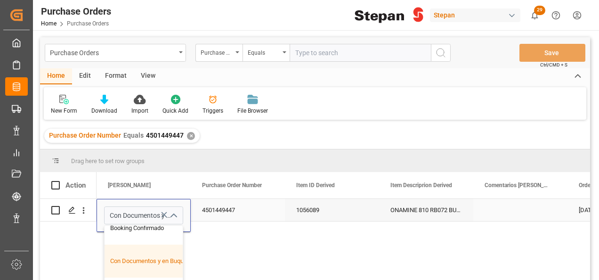
scroll to position [94, 0]
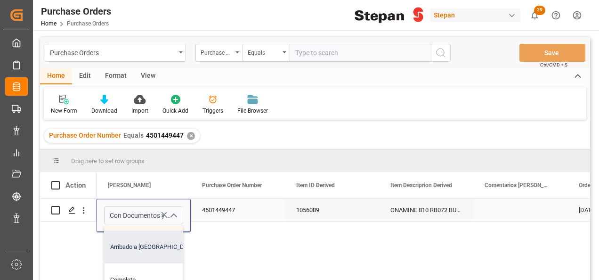
click at [132, 247] on div "Arribado a [GEOGRAPHIC_DATA]" at bounding box center [153, 246] width 97 height 33
type input "Arribado a [GEOGRAPHIC_DATA]"
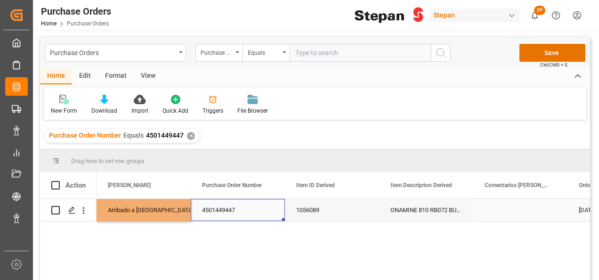
click at [242, 210] on div "4501449447" at bounding box center [238, 210] width 94 height 22
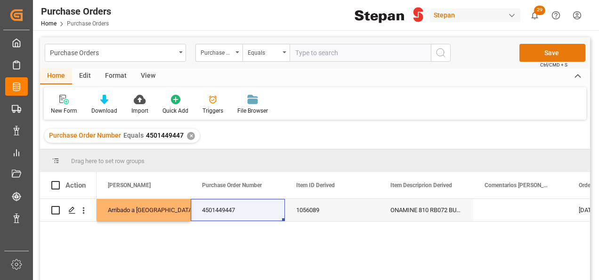
click at [527, 49] on button "Save" at bounding box center [553, 53] width 66 height 18
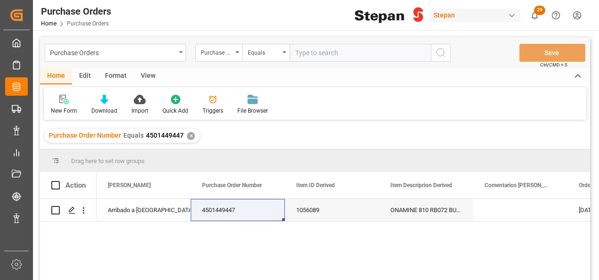
click at [203, 132] on div "Purchase Order Number Equals 4501449447 ✕" at bounding box center [315, 136] width 550 height 26
click at [189, 133] on div "✕" at bounding box center [191, 136] width 8 height 8
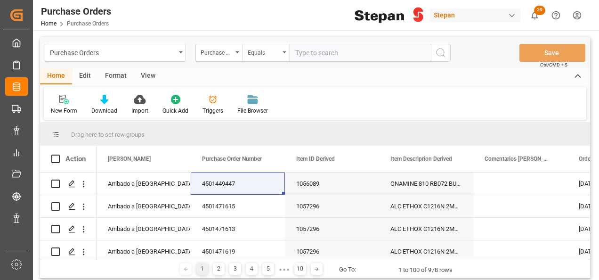
click at [285, 50] on div "Equals" at bounding box center [266, 53] width 47 height 18
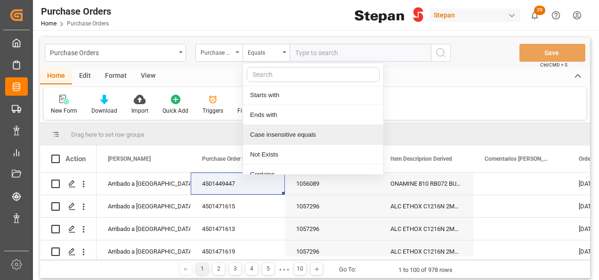
scroll to position [69, 0]
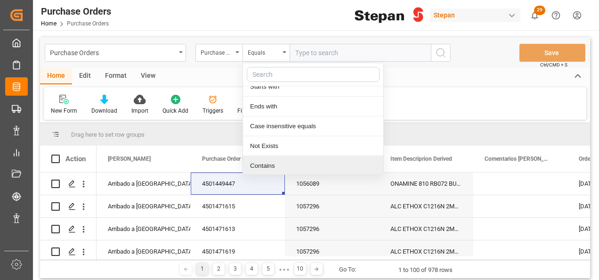
drag, startPoint x: 266, startPoint y: 164, endPoint x: 290, endPoint y: 99, distance: 68.6
click at [266, 164] on div "Contains" at bounding box center [313, 166] width 140 height 20
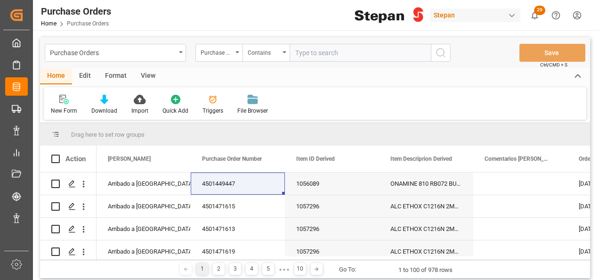
paste input "4501474711 4501449824 4501449446"
click at [372, 52] on input "4501474711 4501449824 4501449446" at bounding box center [360, 53] width 141 height 18
click at [335, 52] on input "4501474711 4501449824,4501449446" at bounding box center [360, 53] width 141 height 18
type input "4501474711,4501449824,4501449446"
click at [442, 52] on icon "search button" at bounding box center [440, 52] width 11 height 11
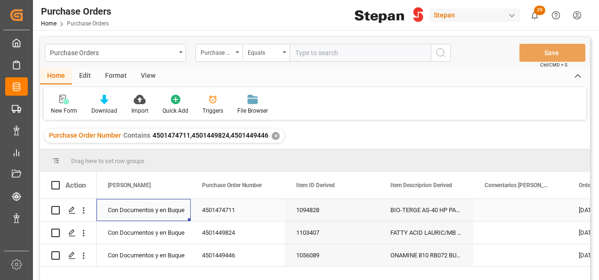
click at [127, 207] on div "Con Documentos y en Buque" at bounding box center [144, 210] width 72 height 22
click at [172, 216] on icon "open menu" at bounding box center [173, 215] width 11 height 11
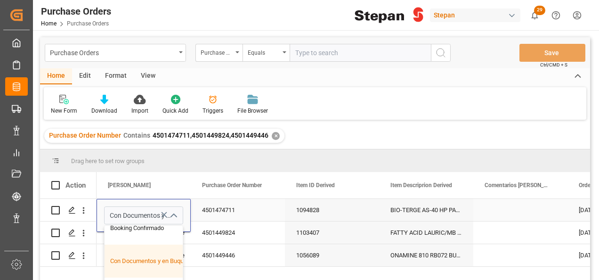
scroll to position [94, 0]
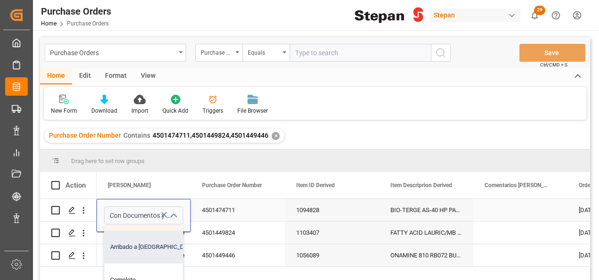
click at [134, 246] on div "Arribado a [GEOGRAPHIC_DATA]" at bounding box center [153, 246] width 97 height 33
type input "Arribado a [GEOGRAPHIC_DATA]"
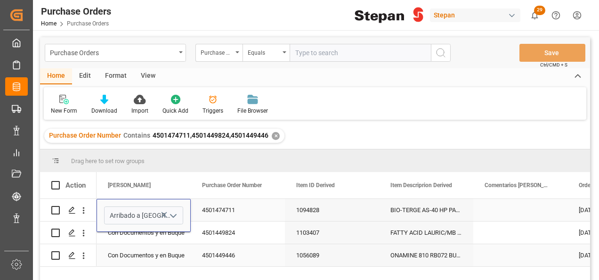
click at [135, 245] on div "Con Documentos y en Buque" at bounding box center [144, 256] width 72 height 22
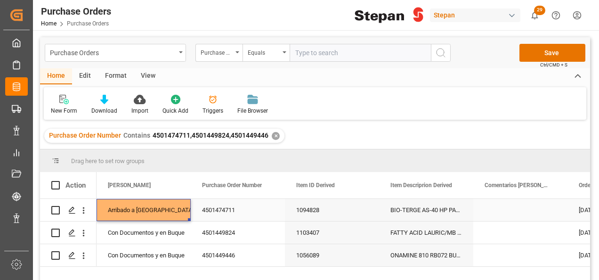
click at [150, 208] on div "Arribado a [GEOGRAPHIC_DATA]" at bounding box center [144, 210] width 72 height 22
drag, startPoint x: 188, startPoint y: 220, endPoint x: 173, endPoint y: 259, distance: 42.1
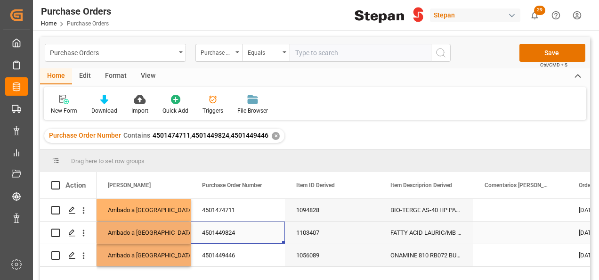
click at [230, 238] on div "4501449824" at bounding box center [238, 232] width 94 height 22
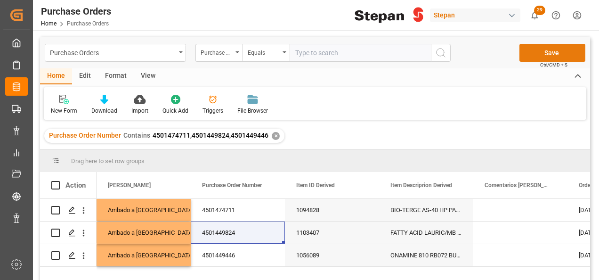
click at [546, 49] on button "Save" at bounding box center [553, 53] width 66 height 18
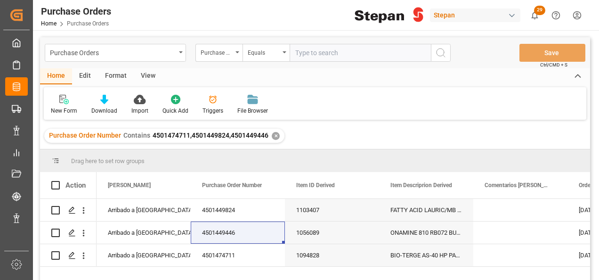
click at [273, 136] on div "✕" at bounding box center [276, 136] width 8 height 8
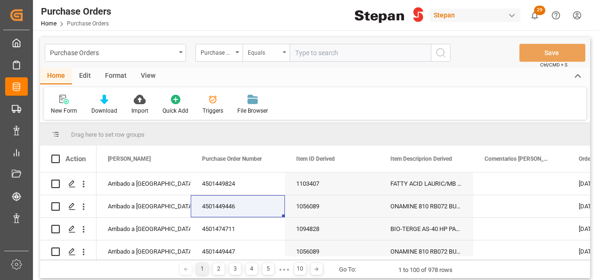
click at [285, 49] on div "Equals" at bounding box center [266, 53] width 47 height 18
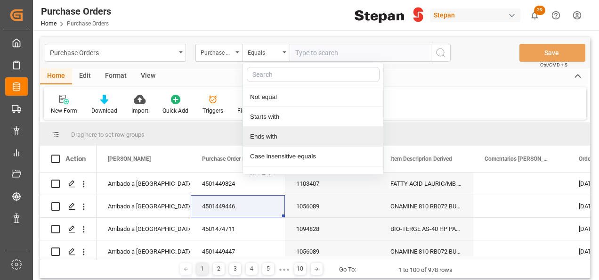
scroll to position [69, 0]
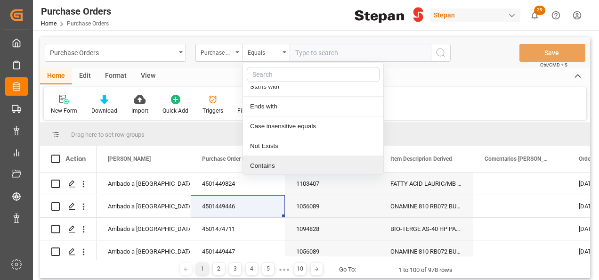
click at [253, 165] on div "Contains" at bounding box center [313, 166] width 140 height 20
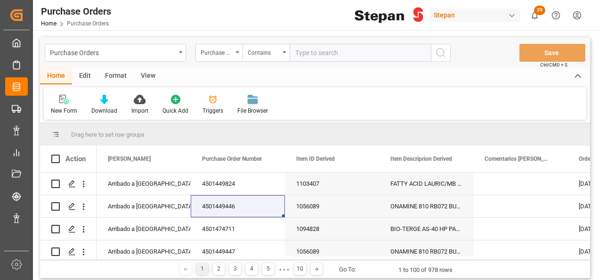
paste input "4501462509 4501462506 4501462515 4501462516 4501462511 4501462518"
click at [385, 52] on input "4501462509 4501462506 4501462515 4501462516 4501462511 4501462518" at bounding box center [360, 53] width 141 height 18
click at [388, 51] on input "4501462509 4501462506 4501462515 4501462516 4501462511 4501462518" at bounding box center [360, 53] width 141 height 18
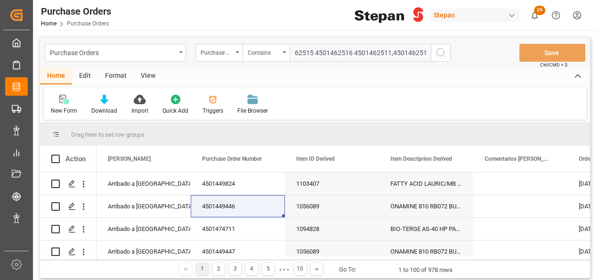
click at [349, 51] on input "4501462509 4501462506 4501462515 4501462516 4501462511,4501462518" at bounding box center [360, 53] width 141 height 18
click at [315, 50] on input "4501462509 4501462506 4501462515 4501462516,4501462511,4501462518" at bounding box center [360, 53] width 141 height 18
click at [312, 50] on input "4501462509 4501462506 4501462515 4501462516,4501462511,4501462518" at bounding box center [360, 53] width 141 height 18
drag, startPoint x: 319, startPoint y: 50, endPoint x: 246, endPoint y: 56, distance: 73.3
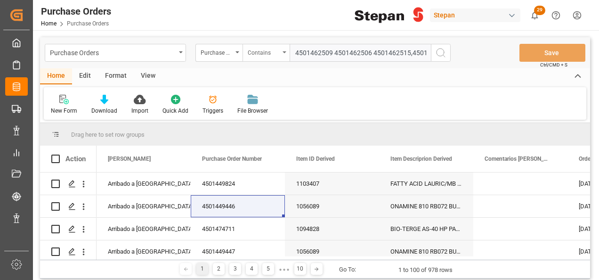
click at [246, 56] on div "Purchase Order Number Contains 4501462509 4501462506 4501462515,4501462516,4501…" at bounding box center [323, 53] width 255 height 18
click at [371, 52] on input "4501462509 4501462506 4501462515,4501462516,4501462511,4501462518" at bounding box center [360, 53] width 141 height 18
click at [330, 49] on input "4501462509 4501462506,4501462515,4501462516,4501462511,4501462518" at bounding box center [360, 53] width 141 height 18
type input "4501462509,4501462506,4501462515,4501462516,4501462511,4501462518"
click at [439, 52] on icon "search button" at bounding box center [440, 52] width 11 height 11
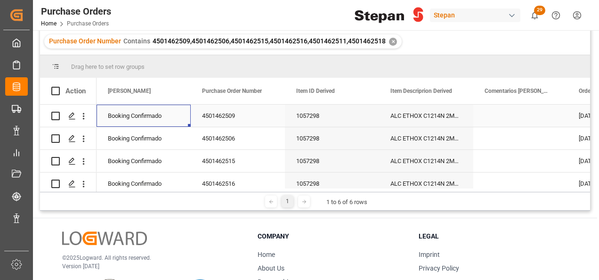
click at [152, 121] on div "Booking Confirmado" at bounding box center [144, 116] width 72 height 22
click at [174, 120] on icon "open menu" at bounding box center [173, 121] width 11 height 11
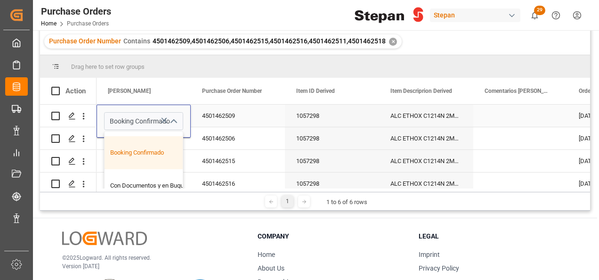
scroll to position [47, 0]
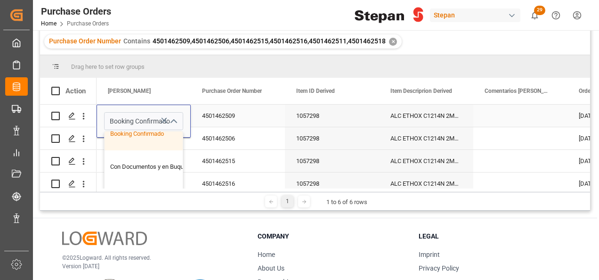
click at [142, 166] on div "Con Documentos y en Buque" at bounding box center [153, 166] width 97 height 33
type input "Con Documentos y en Buque"
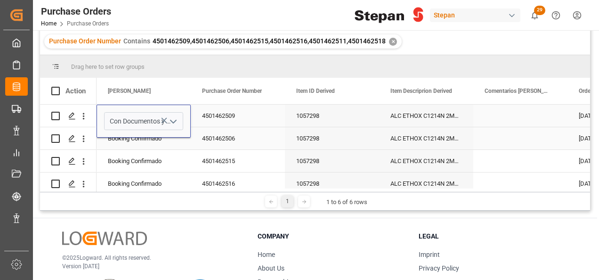
click at [139, 149] on div "Booking Confirmado" at bounding box center [144, 139] width 72 height 22
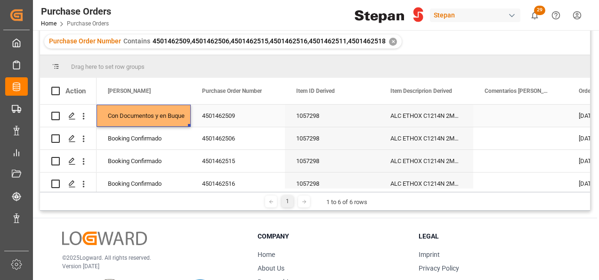
click at [143, 118] on div "Con Documentos y en Buque" at bounding box center [144, 116] width 72 height 22
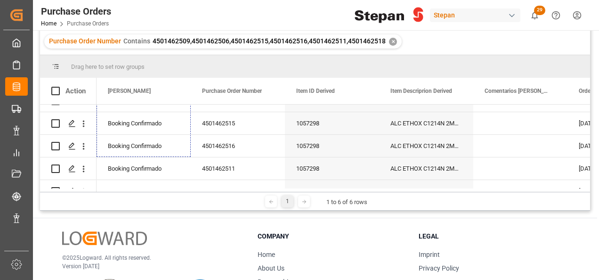
scroll to position [55, 0]
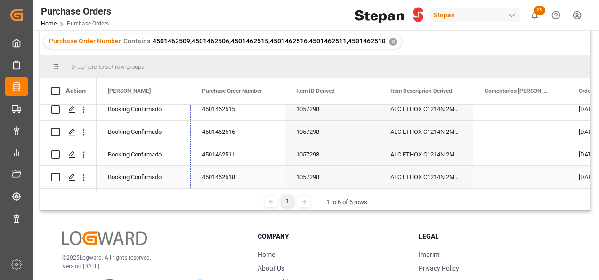
drag, startPoint x: 189, startPoint y: 125, endPoint x: 179, endPoint y: 177, distance: 52.4
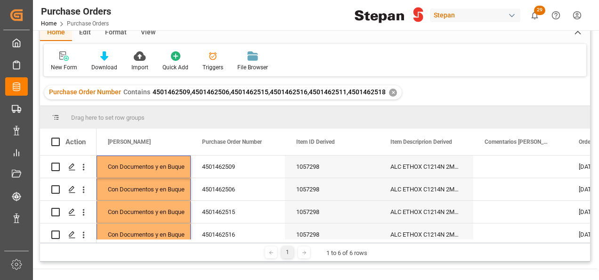
scroll to position [0, 0]
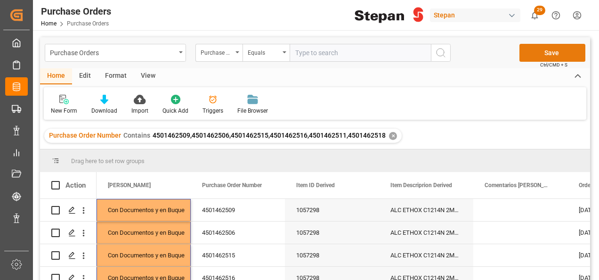
click at [546, 54] on button "Save" at bounding box center [553, 53] width 66 height 18
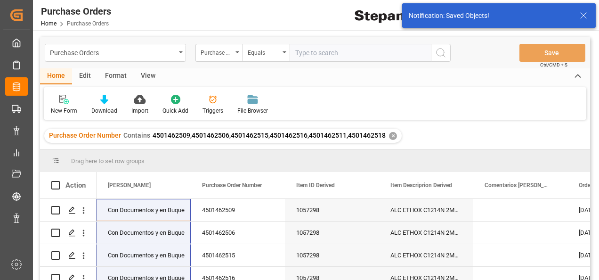
click at [389, 138] on div "✕" at bounding box center [393, 136] width 8 height 8
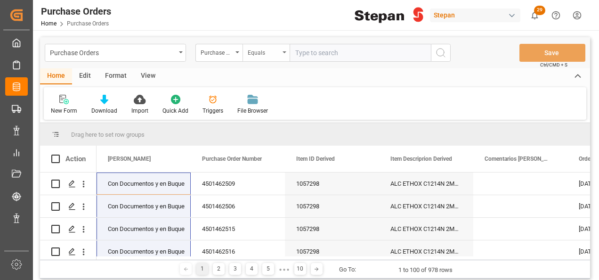
click at [284, 49] on div "Equals" at bounding box center [266, 53] width 47 height 18
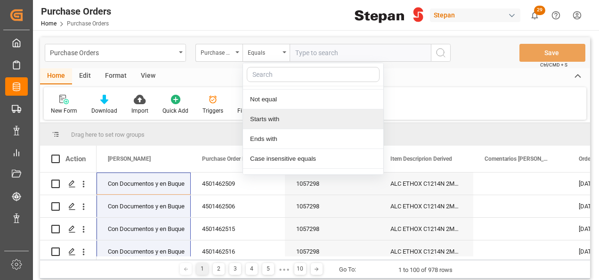
scroll to position [69, 0]
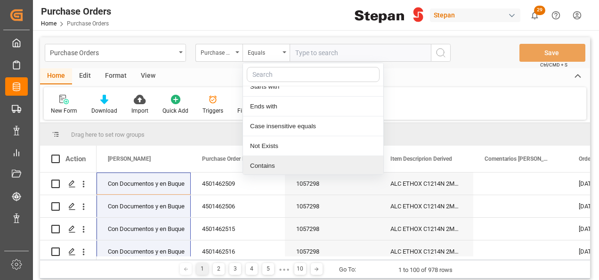
click at [260, 162] on div "Contains" at bounding box center [313, 166] width 140 height 20
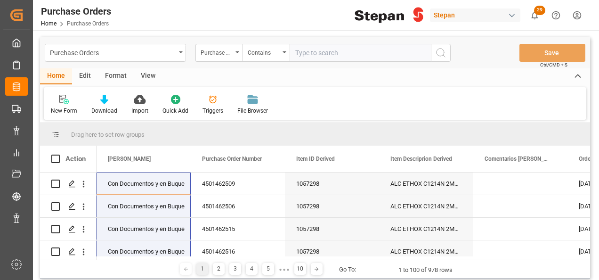
paste input "4501462506,4501462507,4501462508,4501462512,4501462509,4501462513,4501462518,45…"
type input "4501462506,4501462507,4501462508,4501462512,4501462509,4501462513,4501462518,45…"
click at [439, 49] on icon "search button" at bounding box center [440, 52] width 11 height 11
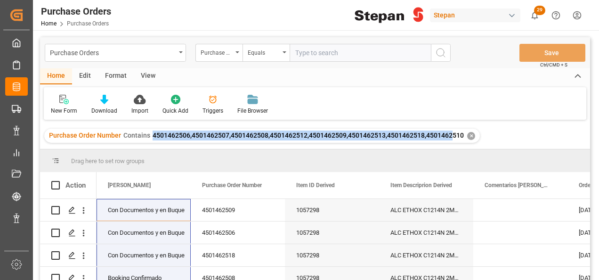
drag, startPoint x: 152, startPoint y: 136, endPoint x: 438, endPoint y: 146, distance: 286.2
click at [438, 146] on div "Purchase Order Number Contains 4501462506,4501462507,4501462508,4501462512,4501…" at bounding box center [315, 136] width 550 height 26
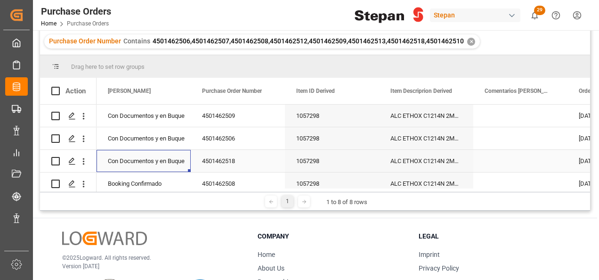
click at [164, 155] on div "Con Documentos y en Buque" at bounding box center [144, 161] width 72 height 22
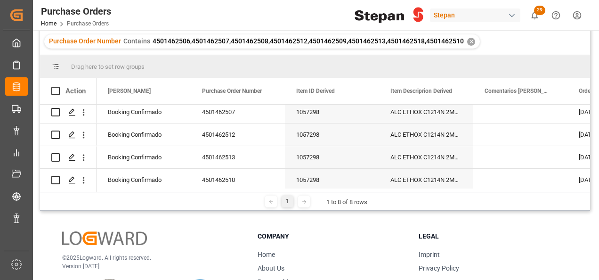
scroll to position [100, 0]
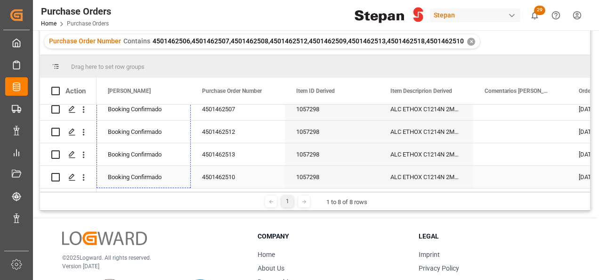
drag, startPoint x: 188, startPoint y: 171, endPoint x: 180, endPoint y: 177, distance: 10.5
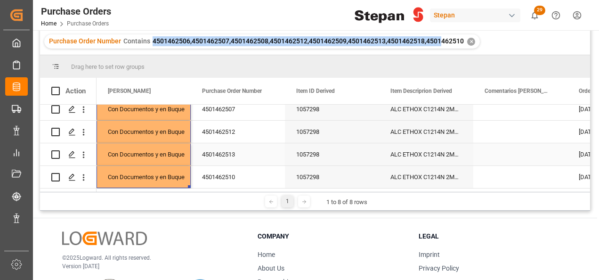
scroll to position [6, 0]
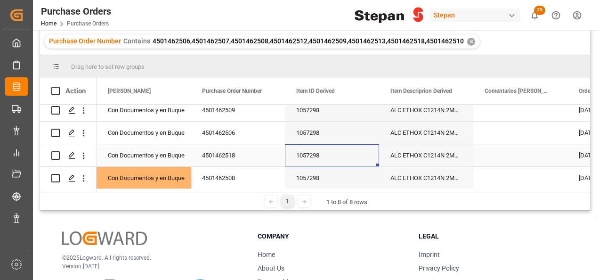
click at [315, 144] on div "1057298" at bounding box center [332, 155] width 94 height 22
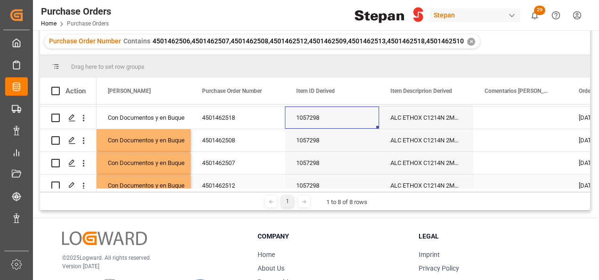
scroll to position [0, 0]
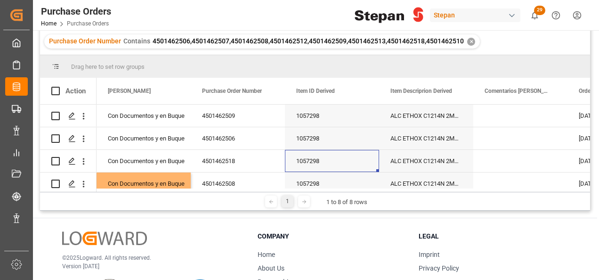
click at [472, 41] on div "✕" at bounding box center [471, 42] width 8 height 8
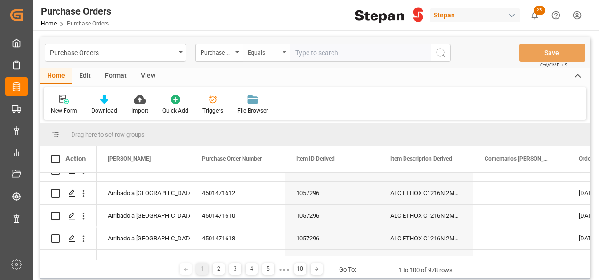
click at [284, 50] on div "Equals" at bounding box center [266, 53] width 47 height 18
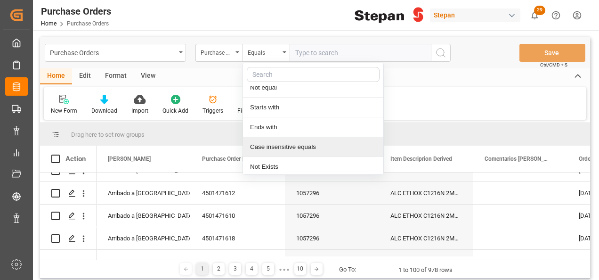
scroll to position [69, 0]
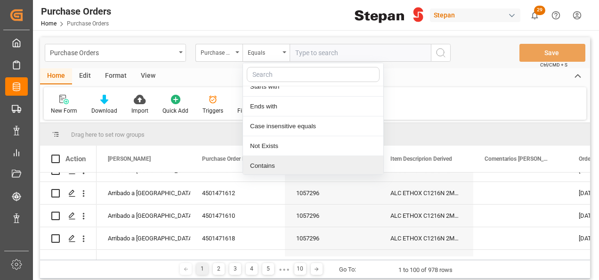
click at [266, 166] on div "Contains" at bounding box center [313, 166] width 140 height 20
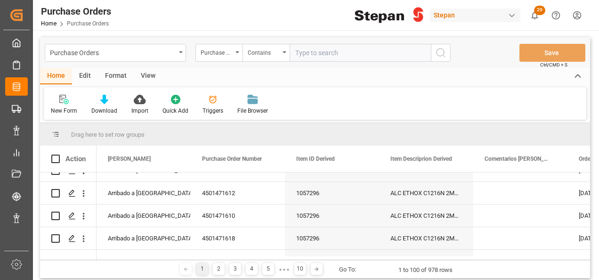
paste input "4501462506,4501462507,4501462508,4501462512,4501462509,4501462513,4501462518,45…"
type input "4501462506,4501462507,4501462508,4501462512,4501462509,4501462513,4501462518,45…"
click at [444, 51] on icon "search button" at bounding box center [440, 52] width 11 height 11
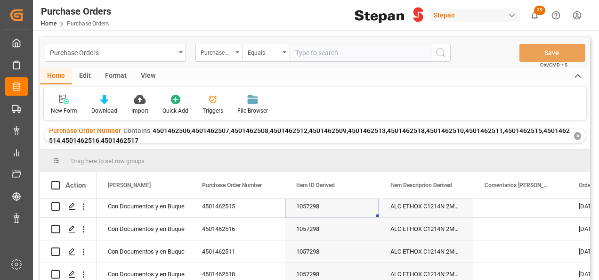
scroll to position [94, 0]
click at [162, 221] on div "Con Documentos y en Buque" at bounding box center [144, 229] width 72 height 22
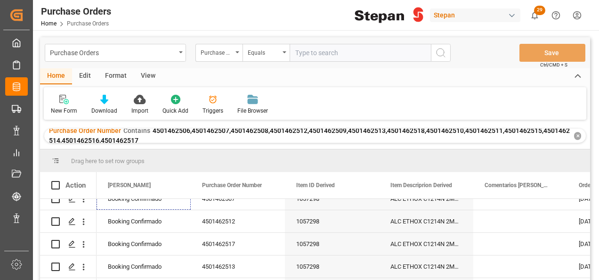
scroll to position [213, 0]
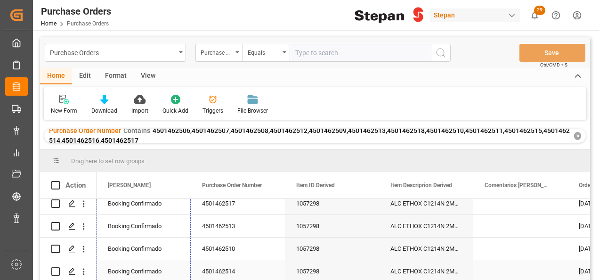
drag, startPoint x: 188, startPoint y: 237, endPoint x: 182, endPoint y: 250, distance: 13.7
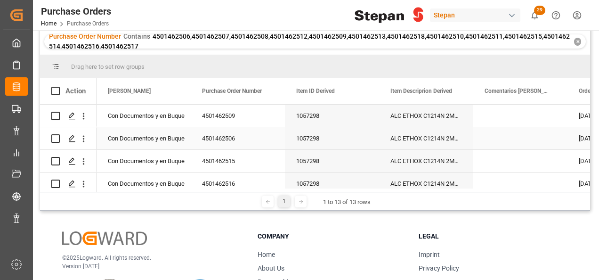
scroll to position [0, 0]
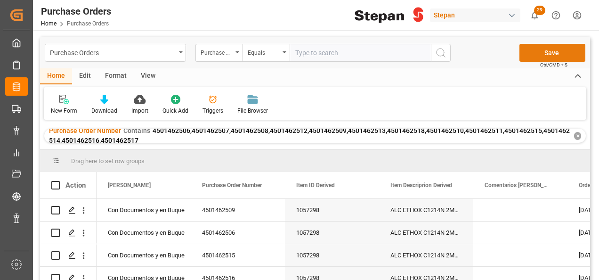
click at [548, 50] on button "Save" at bounding box center [553, 53] width 66 height 18
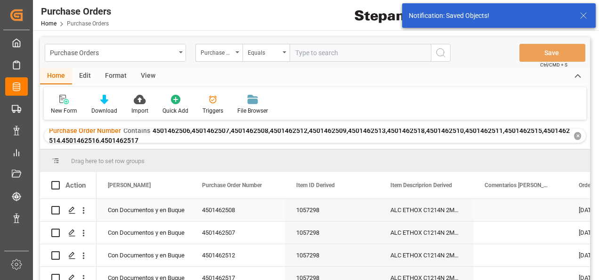
click at [337, 213] on div "1057298" at bounding box center [332, 210] width 94 height 22
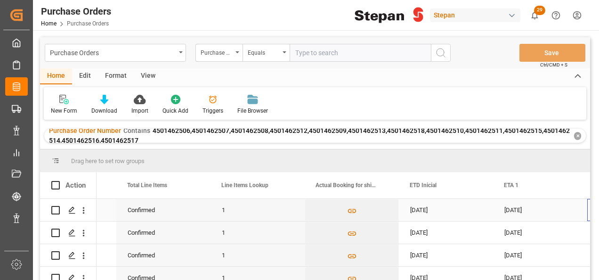
scroll to position [0, 923]
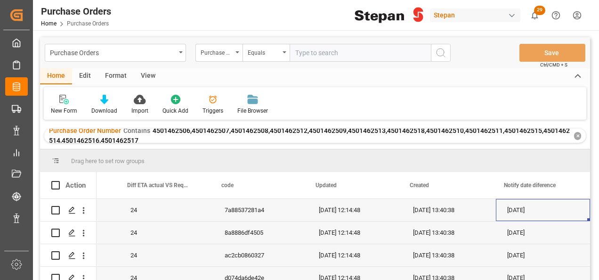
click at [577, 134] on div "✕" at bounding box center [577, 136] width 7 height 8
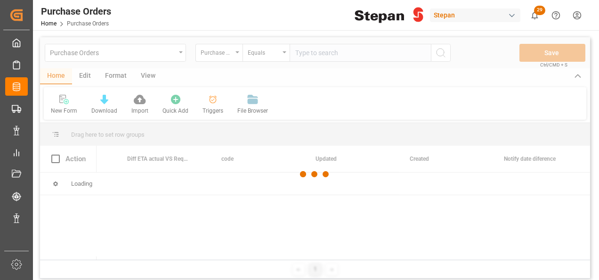
scroll to position [0, 3087]
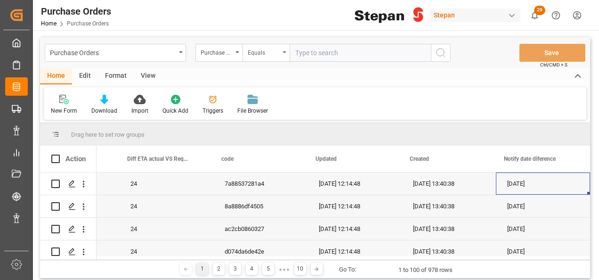
click at [284, 54] on div "Equals" at bounding box center [266, 53] width 47 height 18
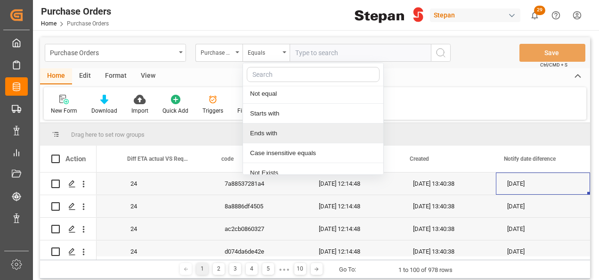
scroll to position [69, 0]
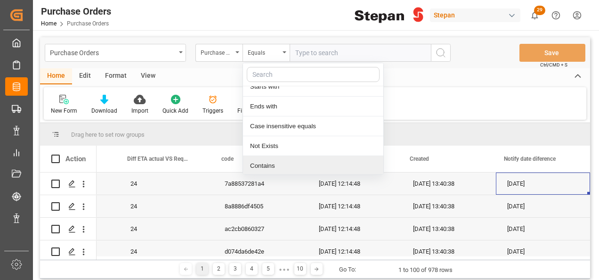
click at [254, 166] on div "Contains" at bounding box center [313, 166] width 140 height 20
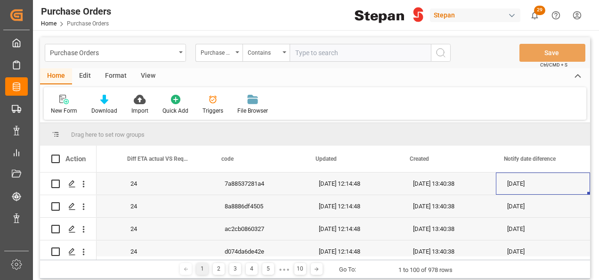
paste input "4501479546 4501482177 4501482820 4501479599 4501482817 4501482815 4501482816 45…"
click at [387, 50] on input "4501479546 4501482177 4501482820 4501479599 4501482817 4501482815 4501482816 45…" at bounding box center [360, 53] width 141 height 18
click at [352, 49] on input "4501479546 4501482177 4501482820 4501479599 4501482817 4501482815 4501482816 45…" at bounding box center [360, 53] width 141 height 18
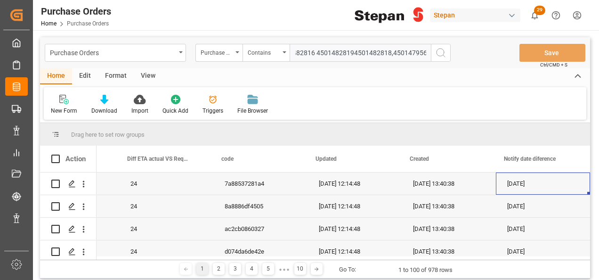
scroll to position [0, 252]
drag, startPoint x: 314, startPoint y: 51, endPoint x: 319, endPoint y: 50, distance: 5.4
click at [314, 51] on input "4501479546 4501482177 4501482820 4501479599 4501482817 4501482815 4501482816 45…" at bounding box center [360, 53] width 141 height 18
type input "4501479546,4501482177,4501482820,4501479599,4501482817,4501482815,4501482816,45…"
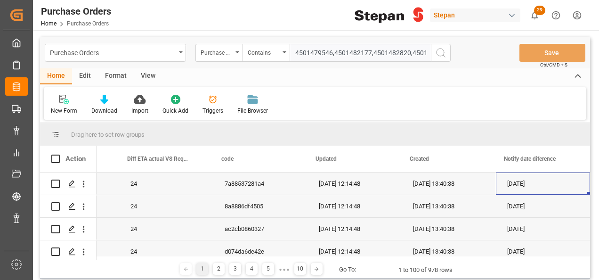
click at [437, 53] on circle "search button" at bounding box center [441, 53] width 8 height 8
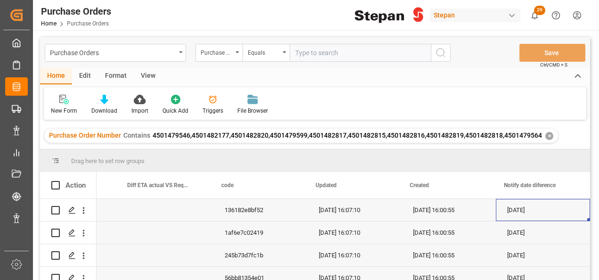
click at [251, 210] on div "136182e8bf52" at bounding box center [260, 210] width 94 height 22
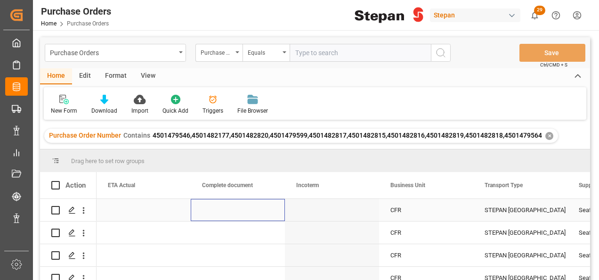
scroll to position [0, 1131]
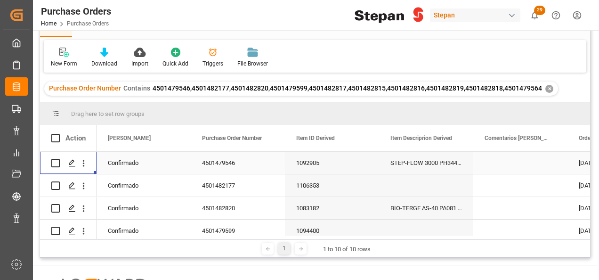
click at [155, 164] on div "Confirmado" at bounding box center [144, 163] width 72 height 22
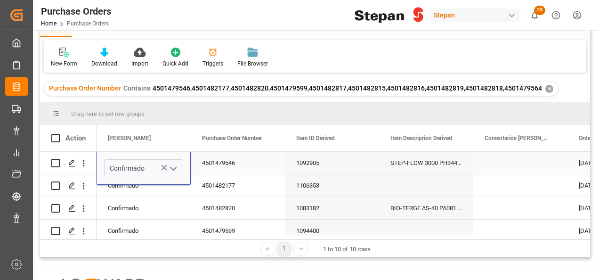
click at [173, 164] on icon "open menu" at bounding box center [173, 168] width 11 height 11
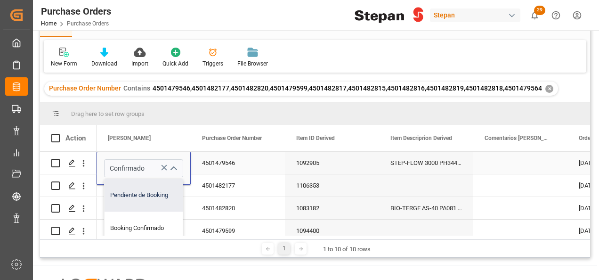
click at [140, 191] on div "Pendiente de Booking" at bounding box center [153, 195] width 97 height 33
type input "Pendiente de Booking"
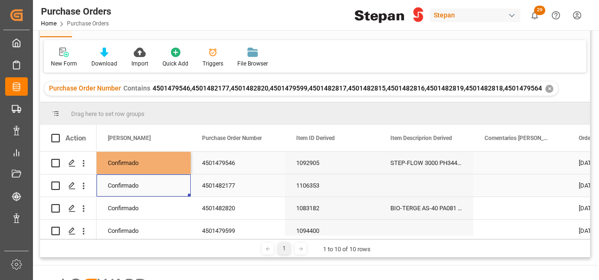
click at [141, 191] on div "Confirmado" at bounding box center [144, 186] width 72 height 22
click at [153, 162] on div "Pendiente de Booking" at bounding box center [144, 163] width 72 height 22
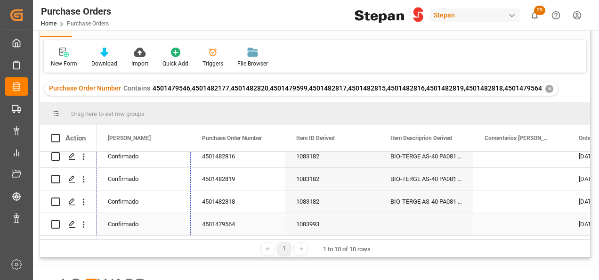
drag, startPoint x: 189, startPoint y: 172, endPoint x: 176, endPoint y: 227, distance: 56.7
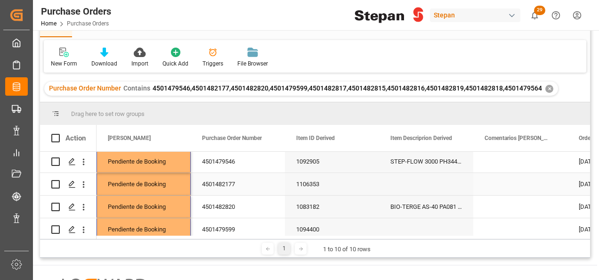
scroll to position [0, 0]
